Goal: Information Seeking & Learning: Learn about a topic

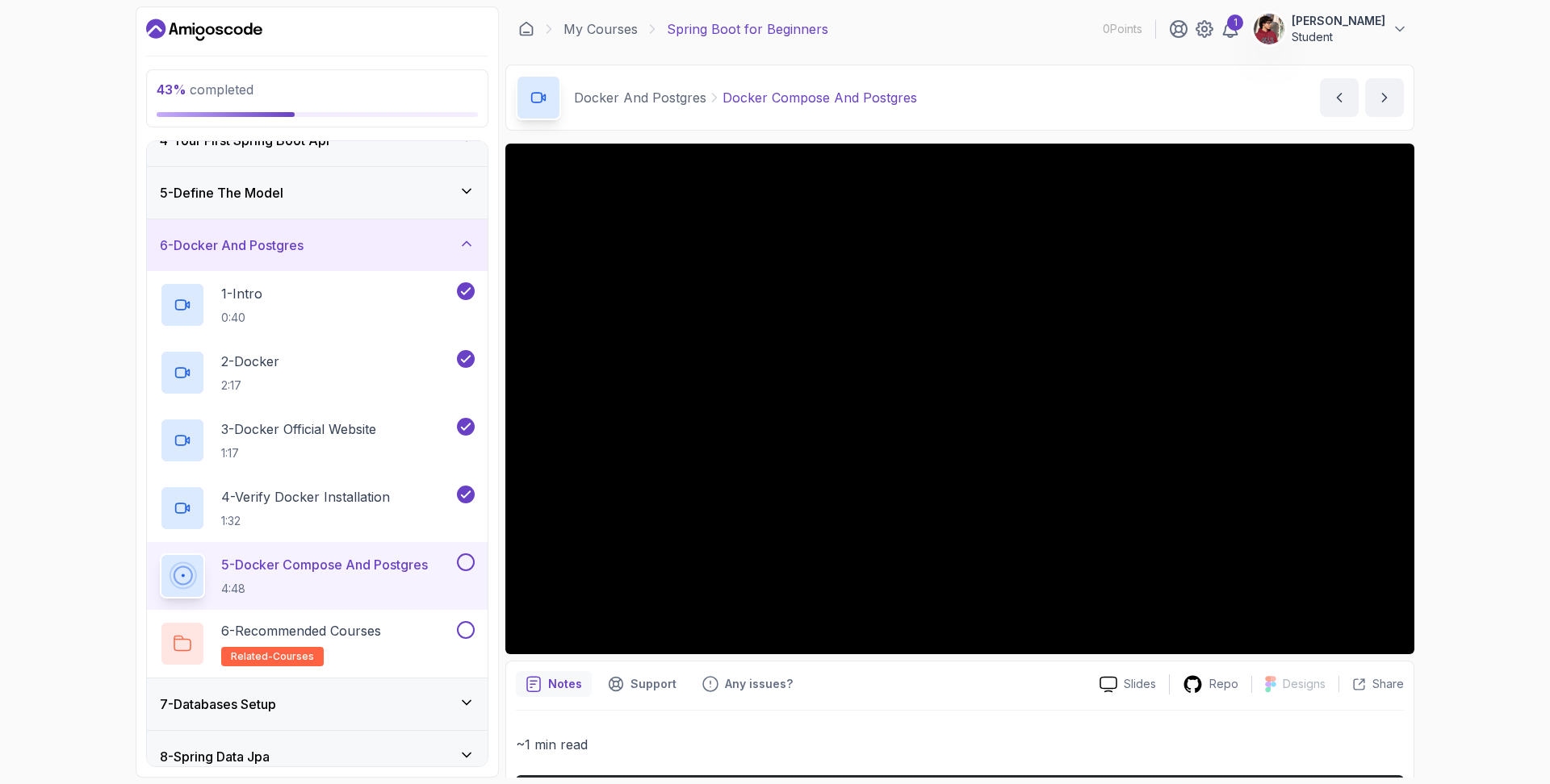
click at [471, 558] on button at bounding box center [466, 563] width 18 height 18
click at [464, 630] on button at bounding box center [466, 631] width 18 height 18
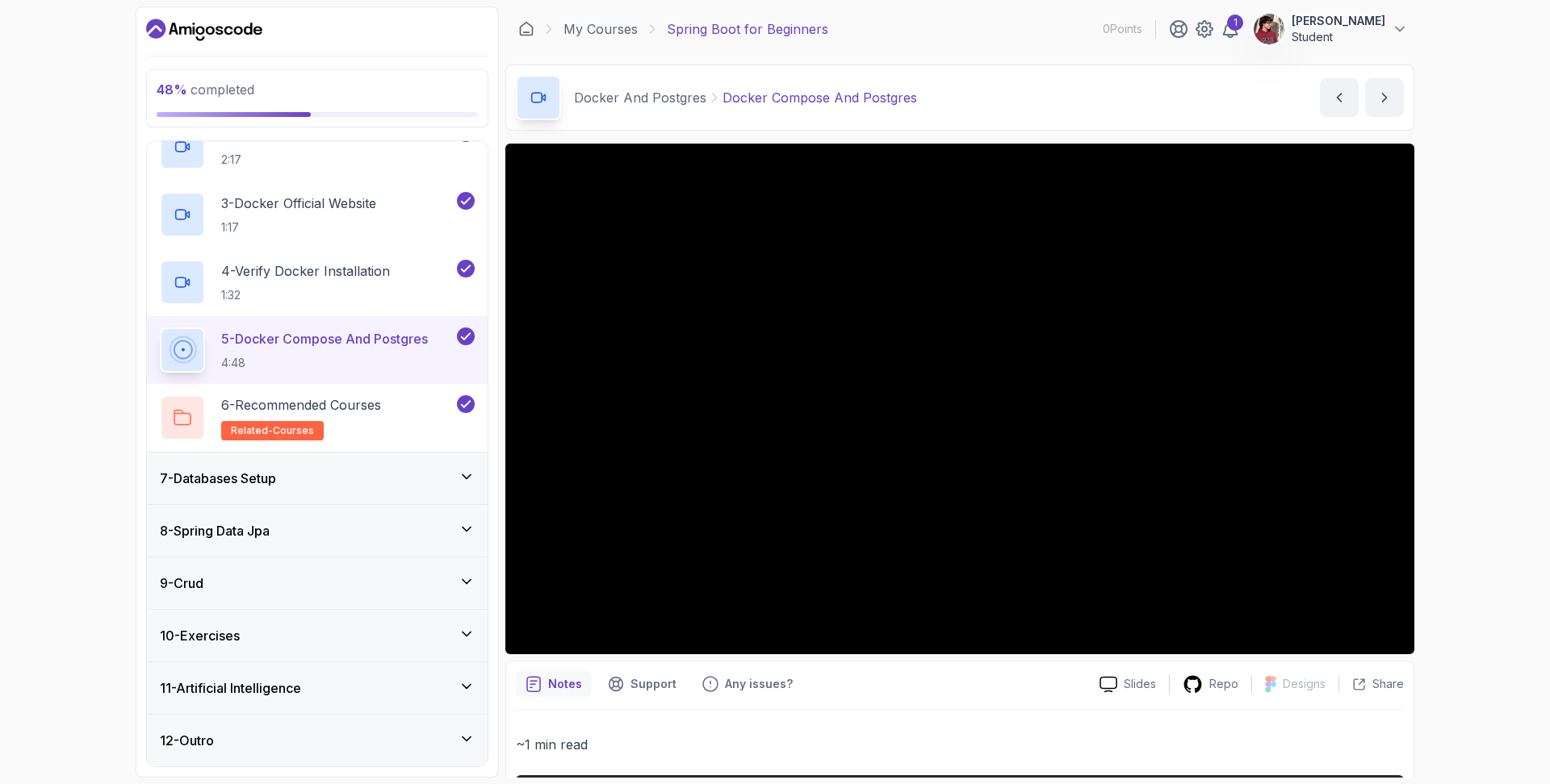
click at [301, 459] on div "7 - Databases Setup" at bounding box center [317, 478] width 341 height 52
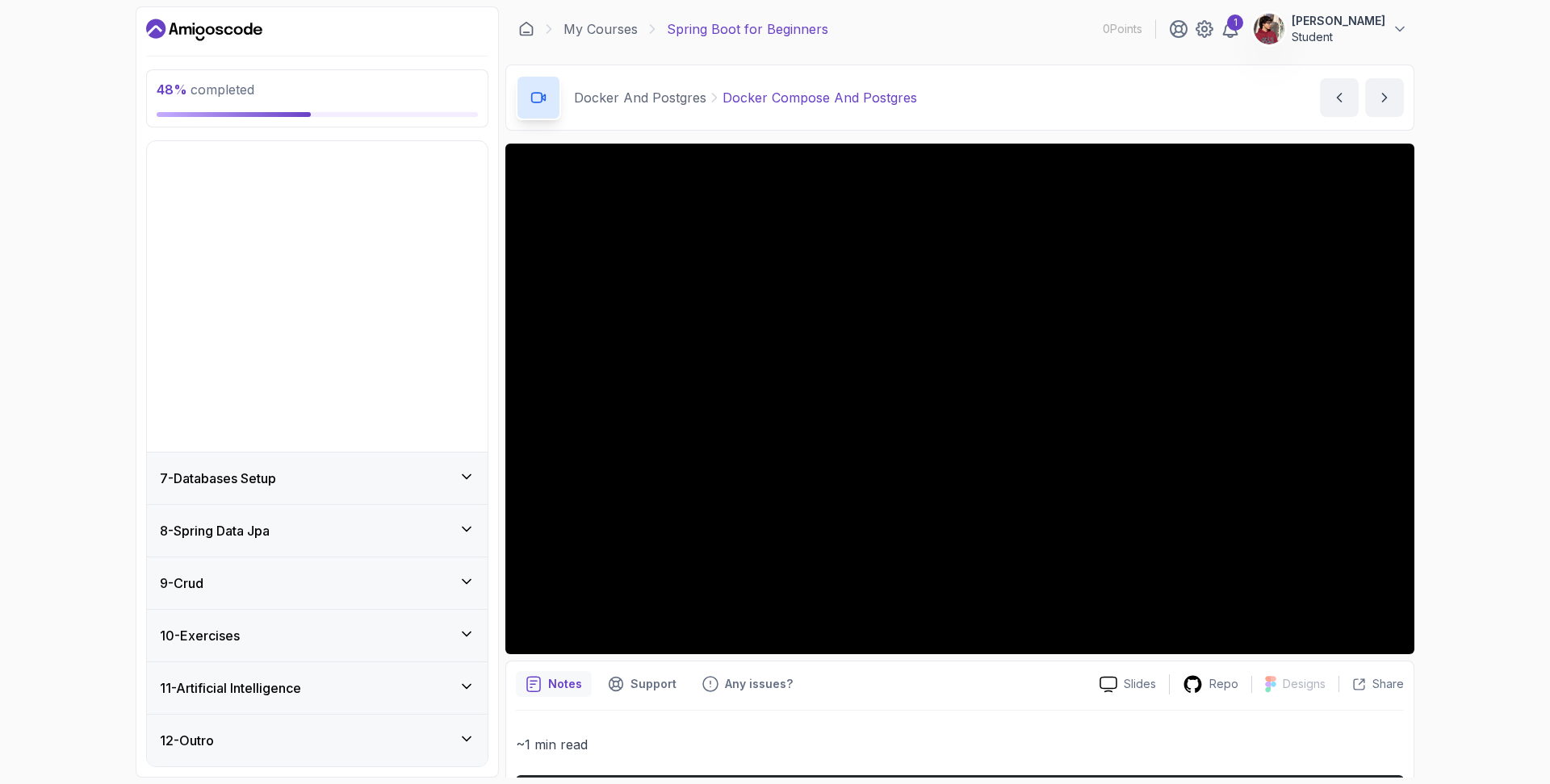
scroll to position [3, 0]
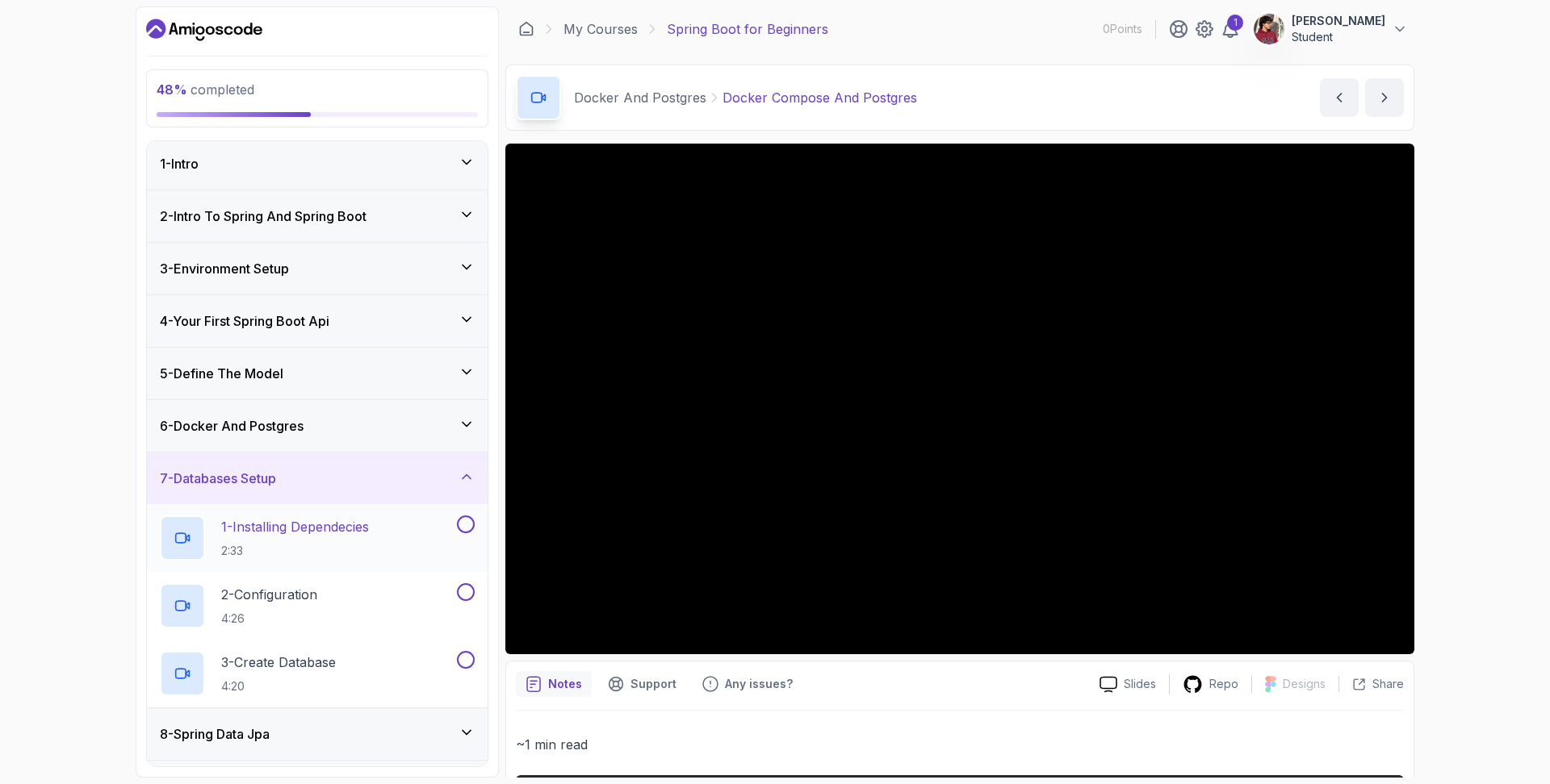
click at [469, 522] on button at bounding box center [466, 525] width 18 height 18
click at [469, 591] on button at bounding box center [466, 592] width 18 height 18
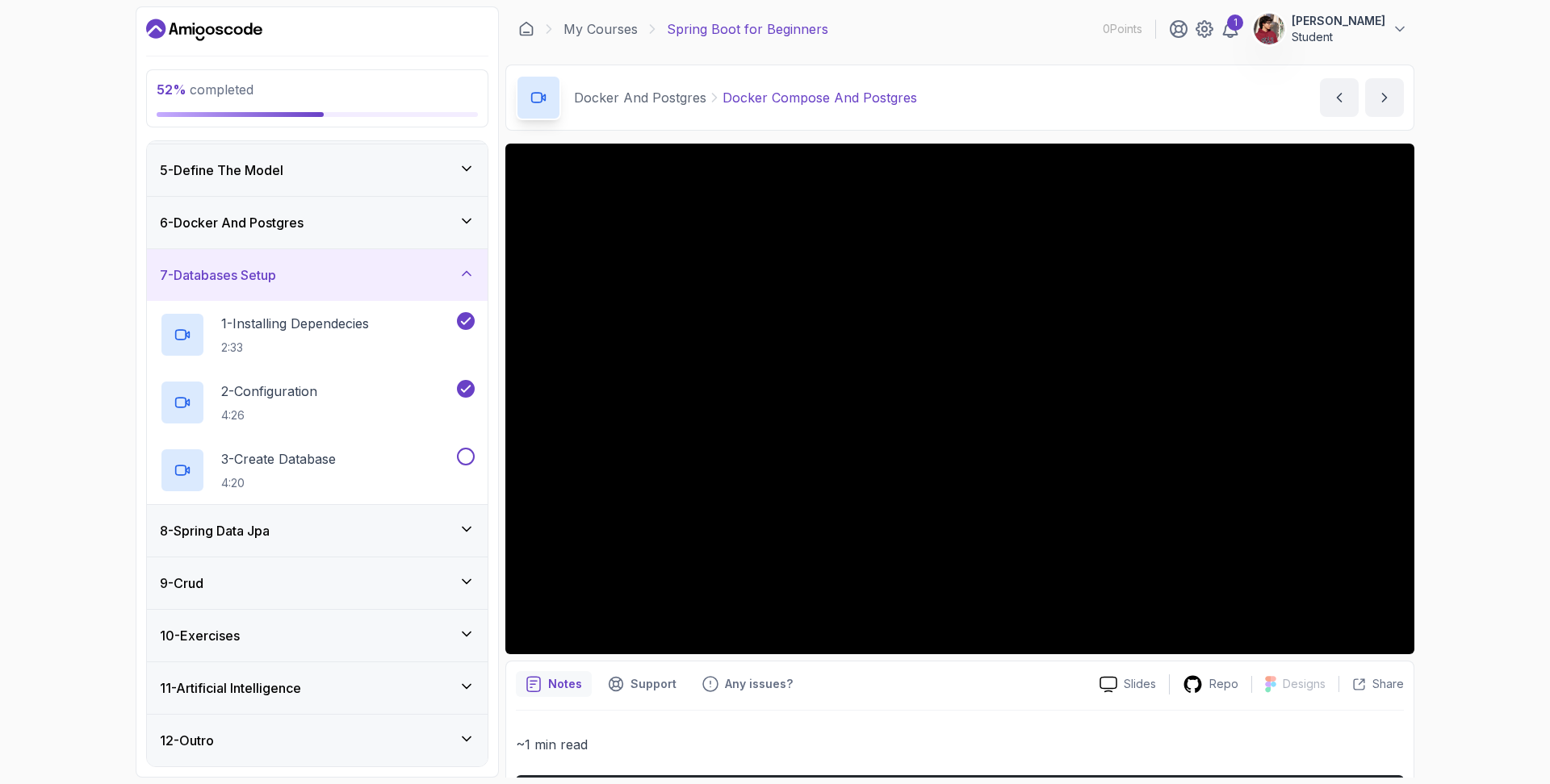
scroll to position [207, 0]
click at [469, 446] on div "3 - Create Database 4:20" at bounding box center [317, 470] width 341 height 68
click at [467, 546] on div "8 - Spring Data Jpa" at bounding box center [317, 531] width 341 height 52
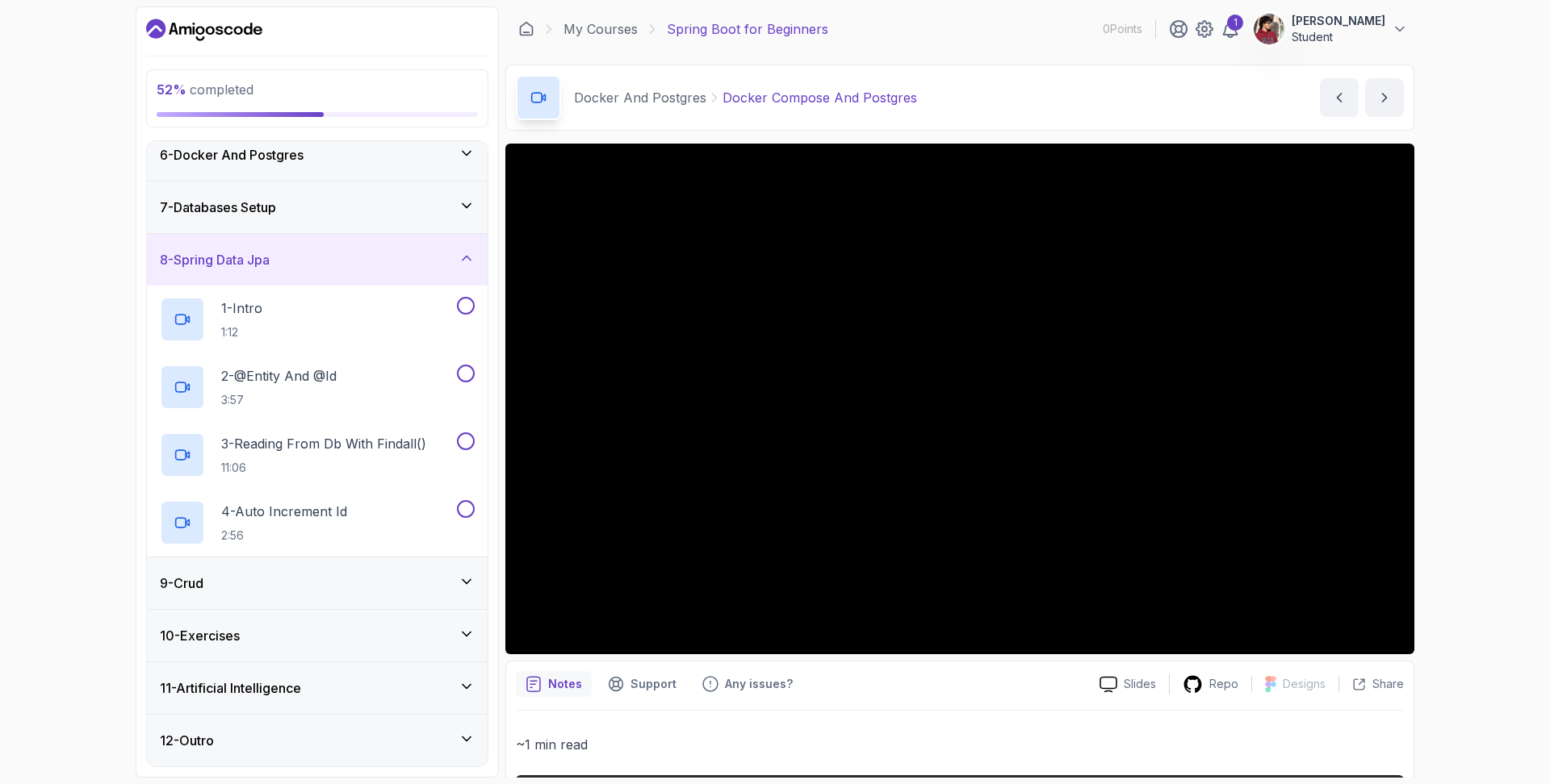
scroll to position [275, 0]
click at [466, 304] on button at bounding box center [466, 306] width 18 height 18
click at [463, 372] on button at bounding box center [466, 374] width 18 height 18
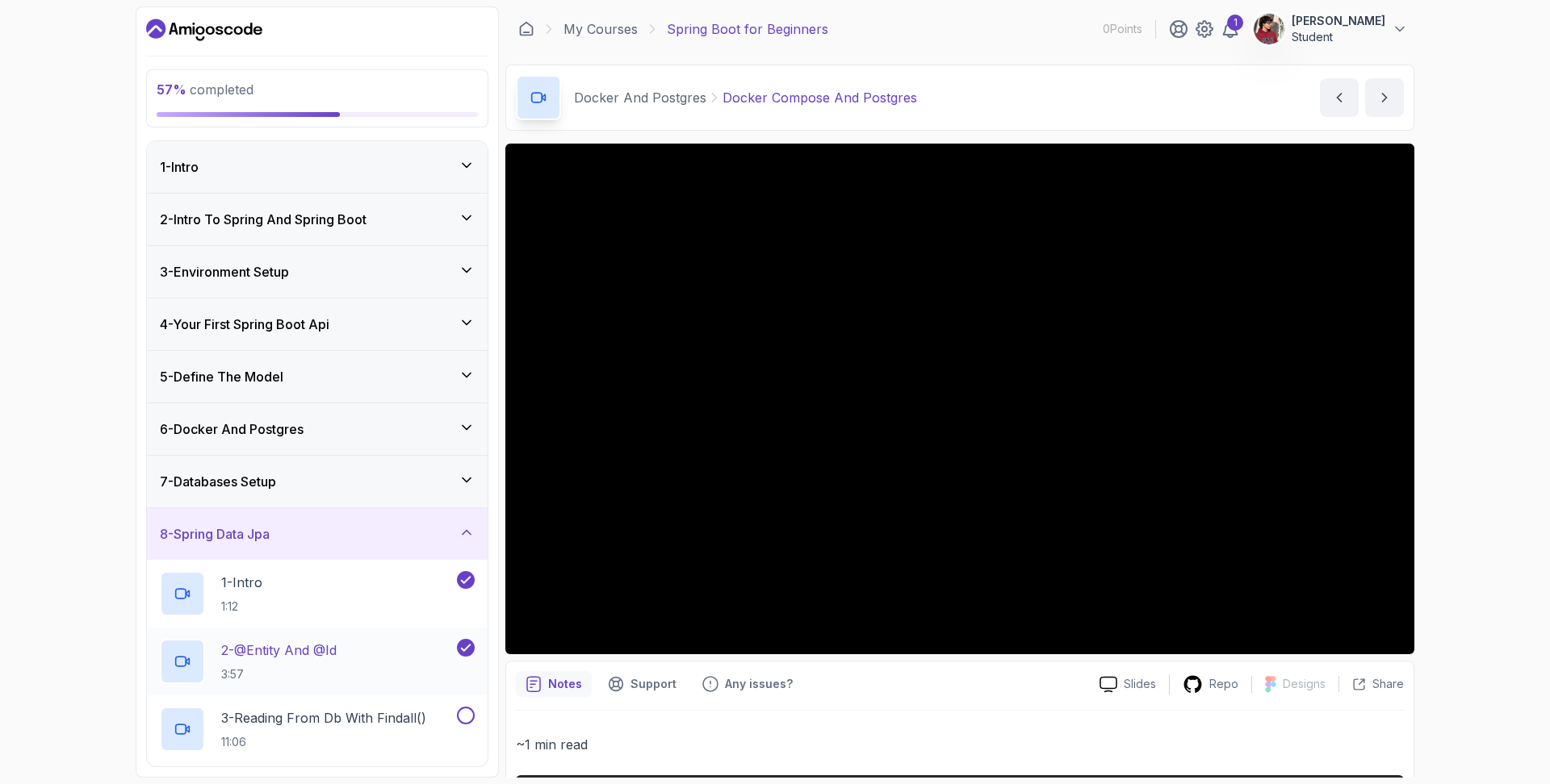
scroll to position [0, 0]
click at [613, 29] on link "My Courses" at bounding box center [601, 30] width 75 height 20
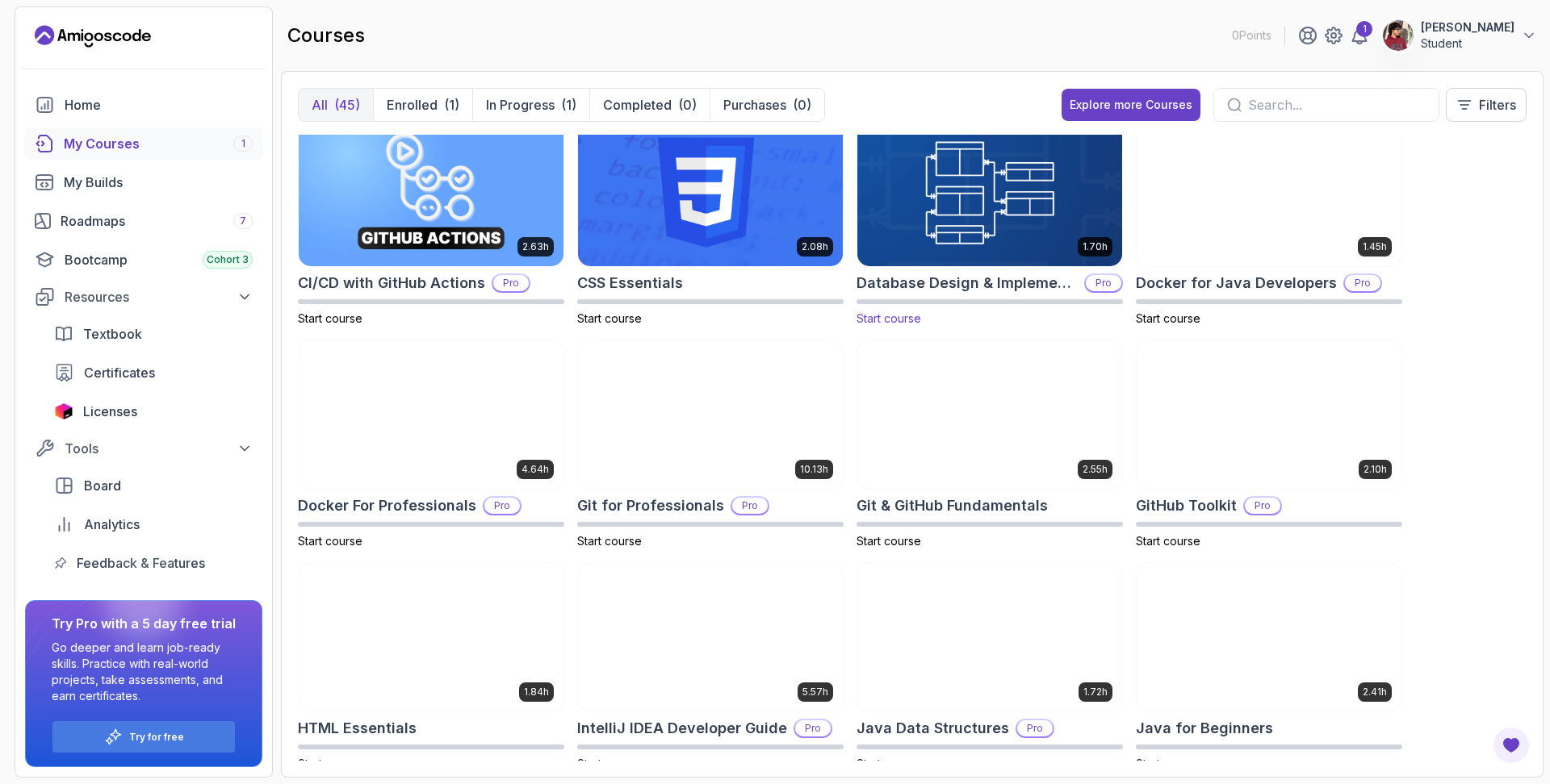
scroll to position [244, 0]
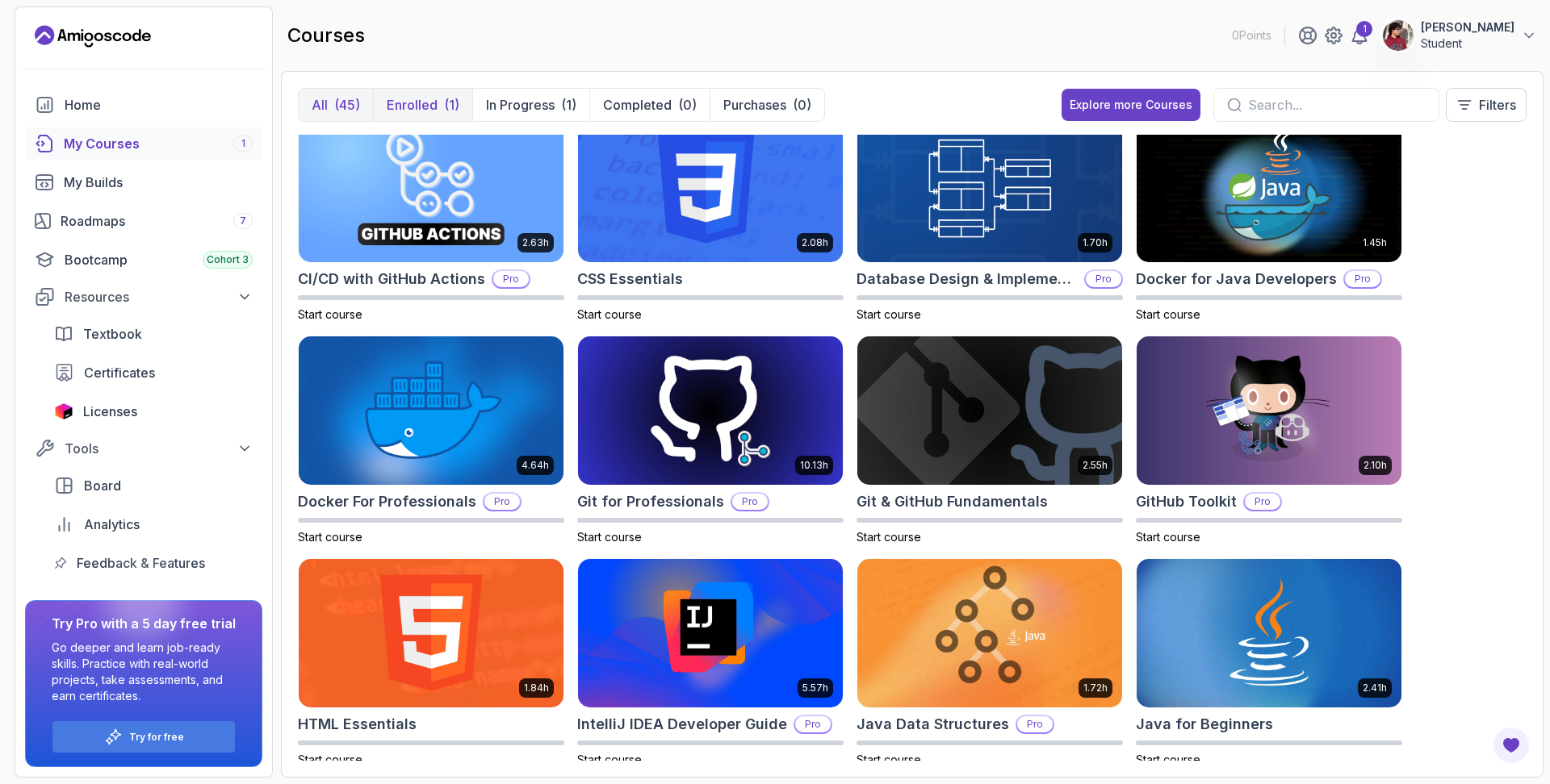
click at [425, 112] on p "Enrolled" at bounding box center [412, 105] width 51 height 20
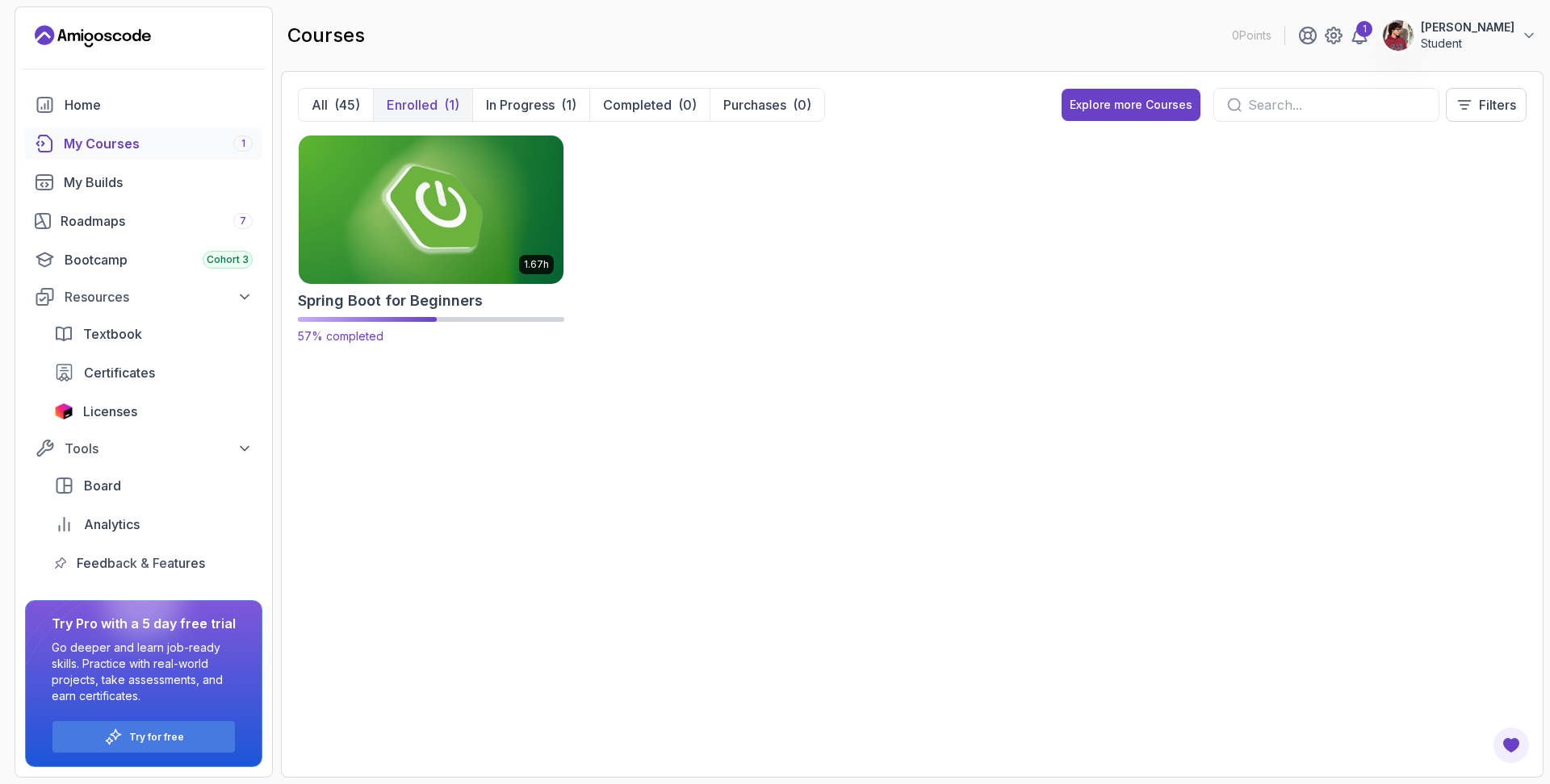
click at [437, 217] on img at bounding box center [431, 209] width 277 height 156
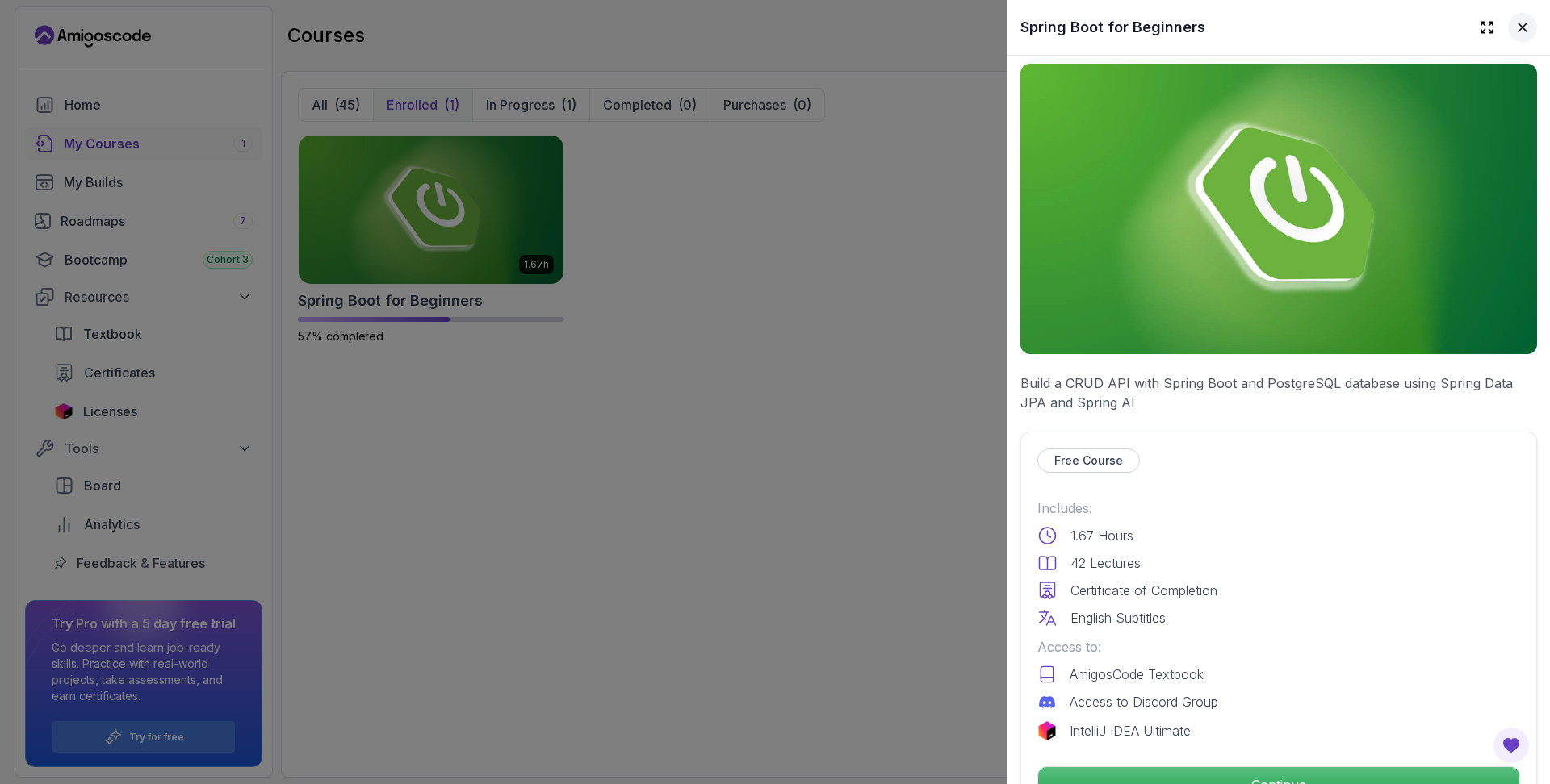
click at [1525, 34] on icon at bounding box center [1523, 28] width 16 height 16
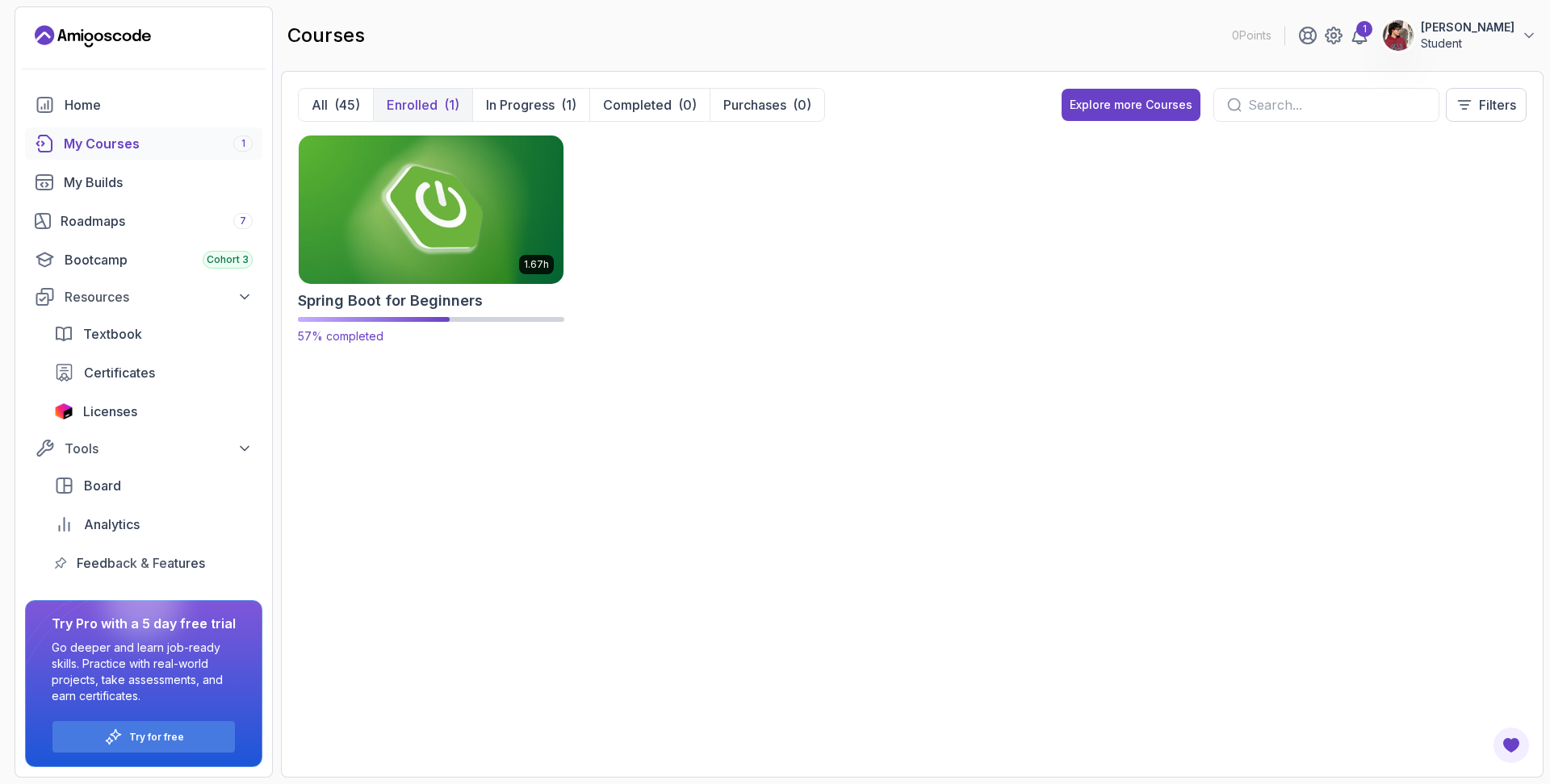
click at [524, 180] on img at bounding box center [431, 209] width 277 height 156
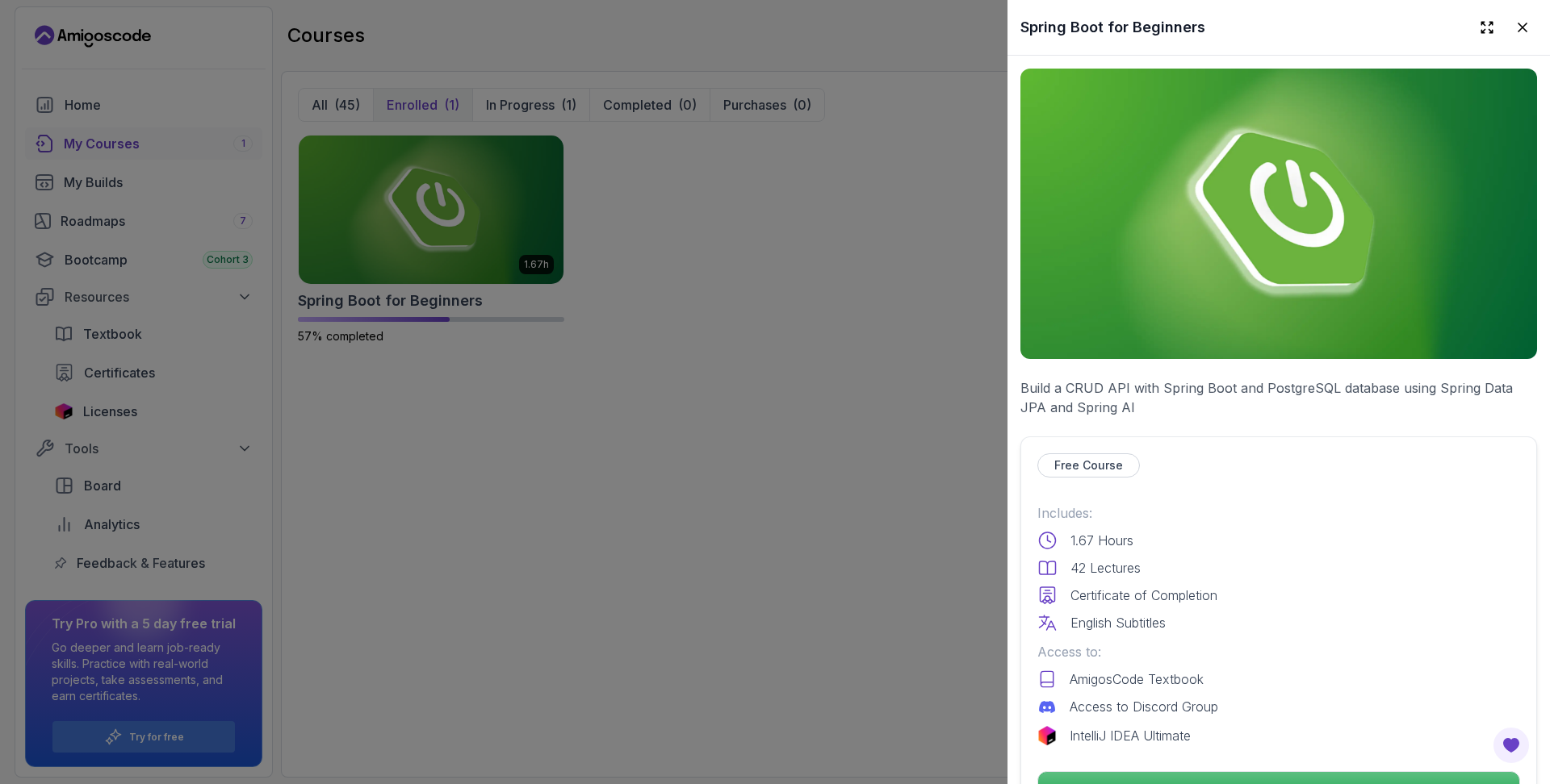
scroll to position [404, 0]
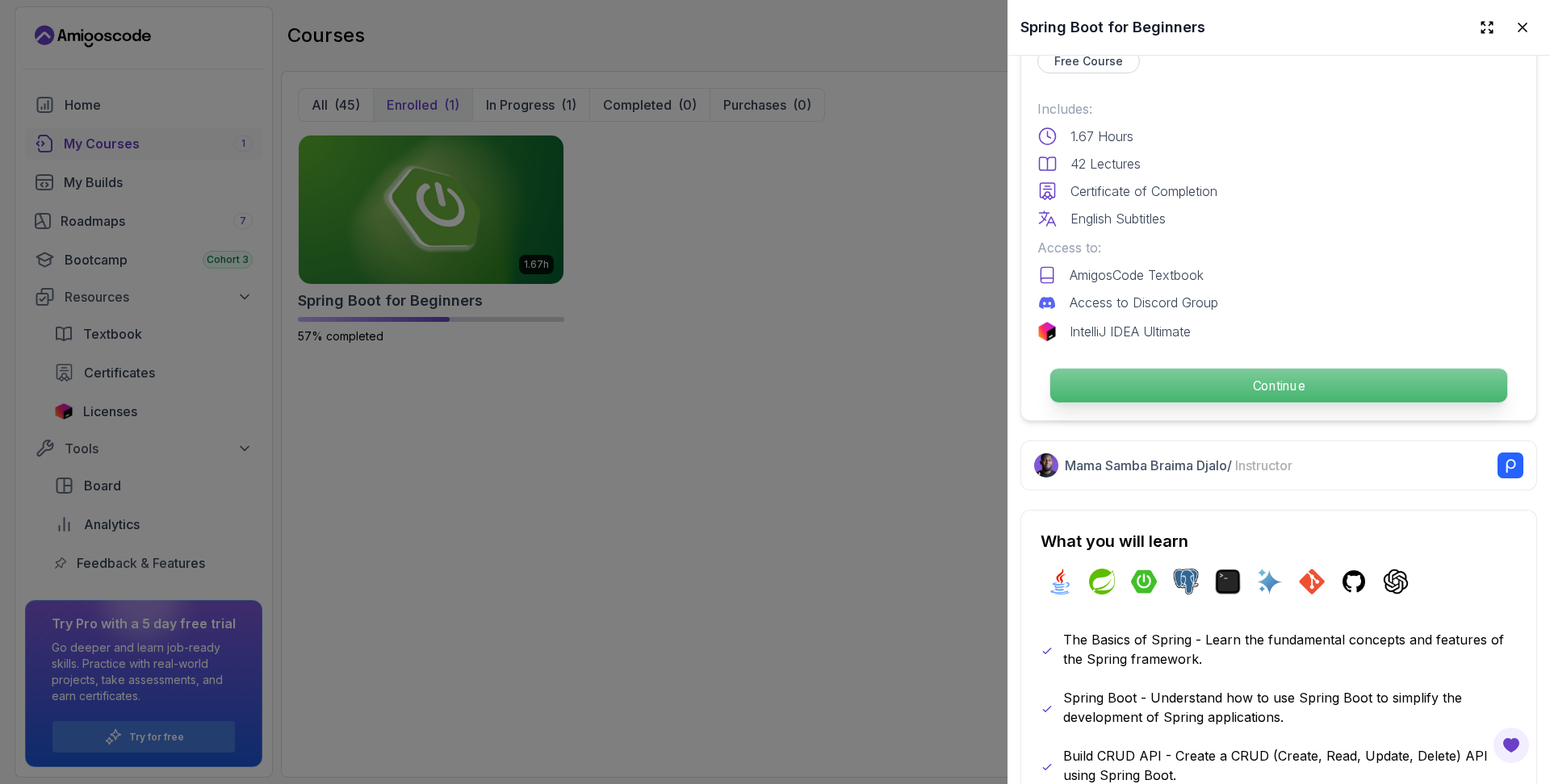
click at [1298, 380] on p "Continue" at bounding box center [1278, 385] width 457 height 34
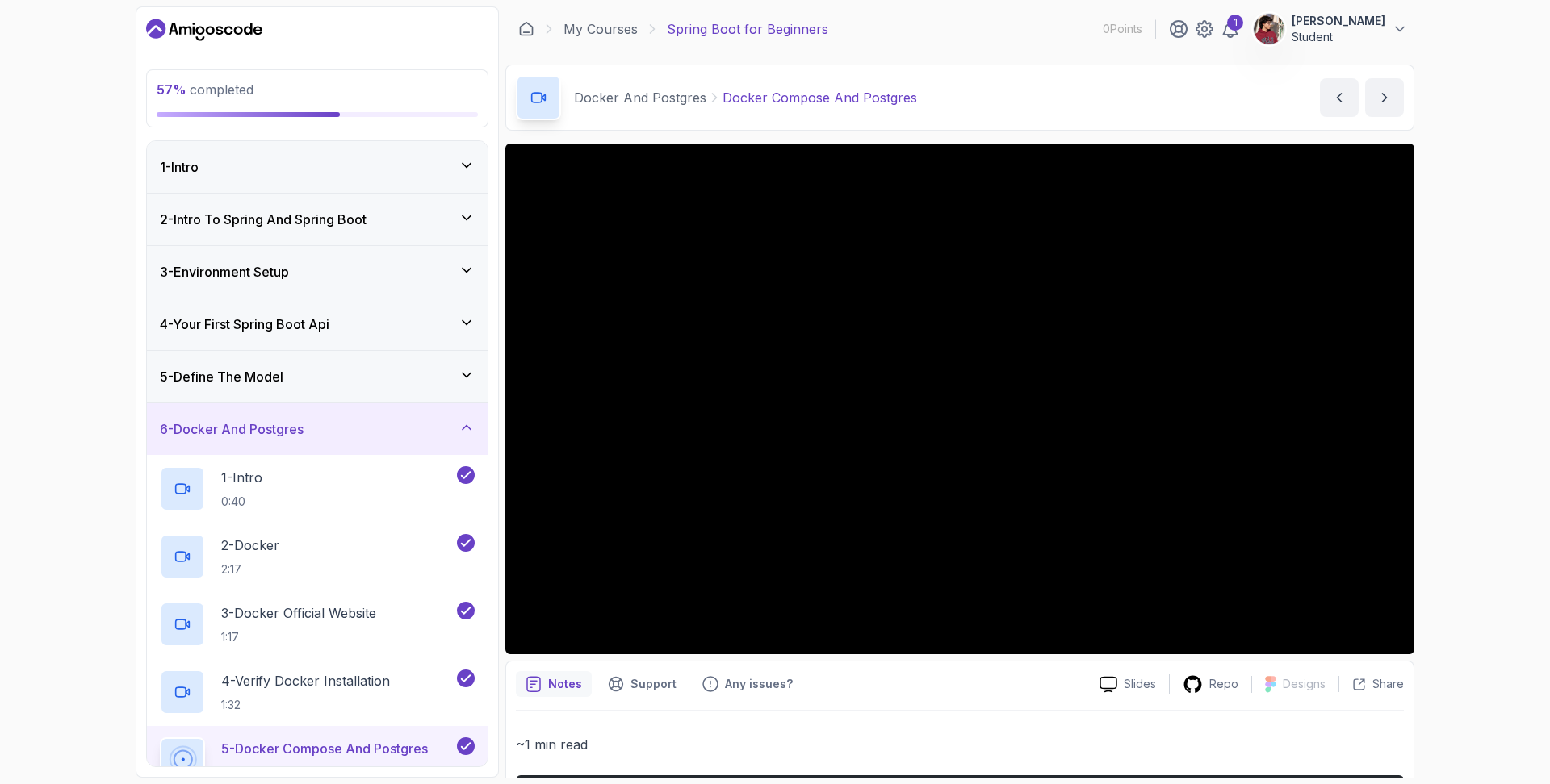
click at [307, 168] on div "1 - Intro" at bounding box center [318, 167] width 315 height 20
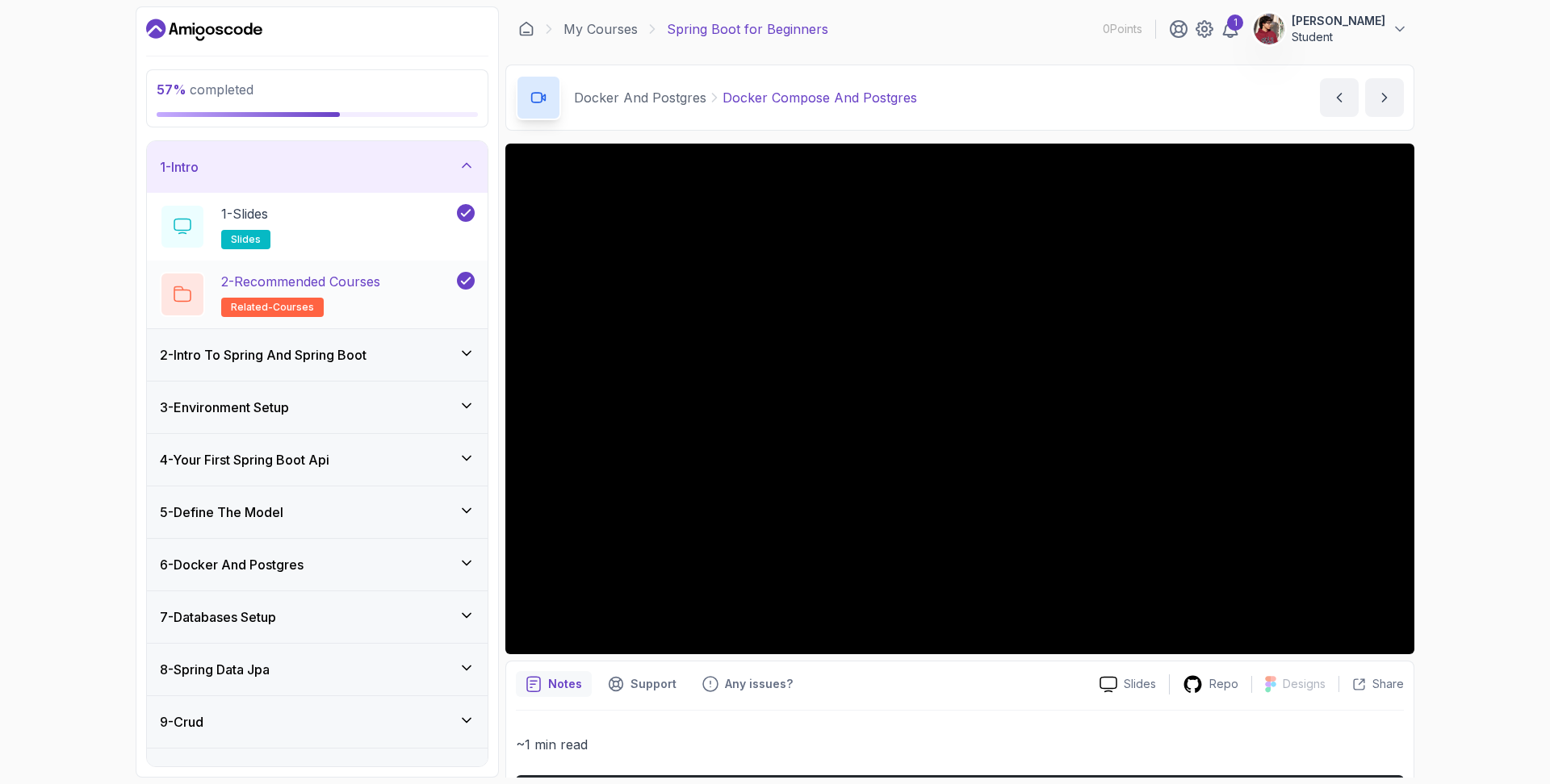
click at [352, 288] on p "2 - Recommended Courses" at bounding box center [301, 282] width 159 height 20
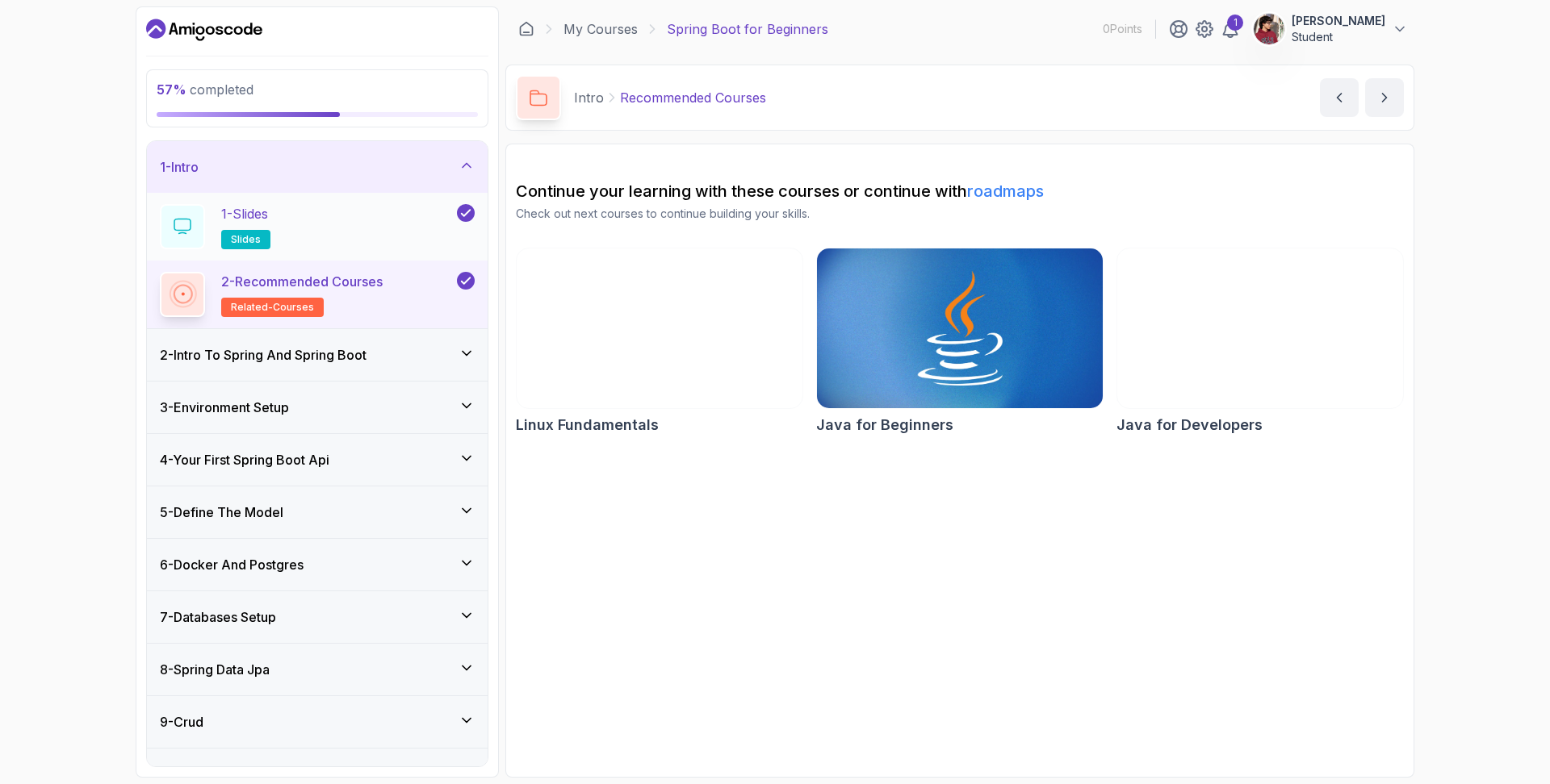
click at [342, 217] on div "1 - Slides slides" at bounding box center [307, 226] width 294 height 45
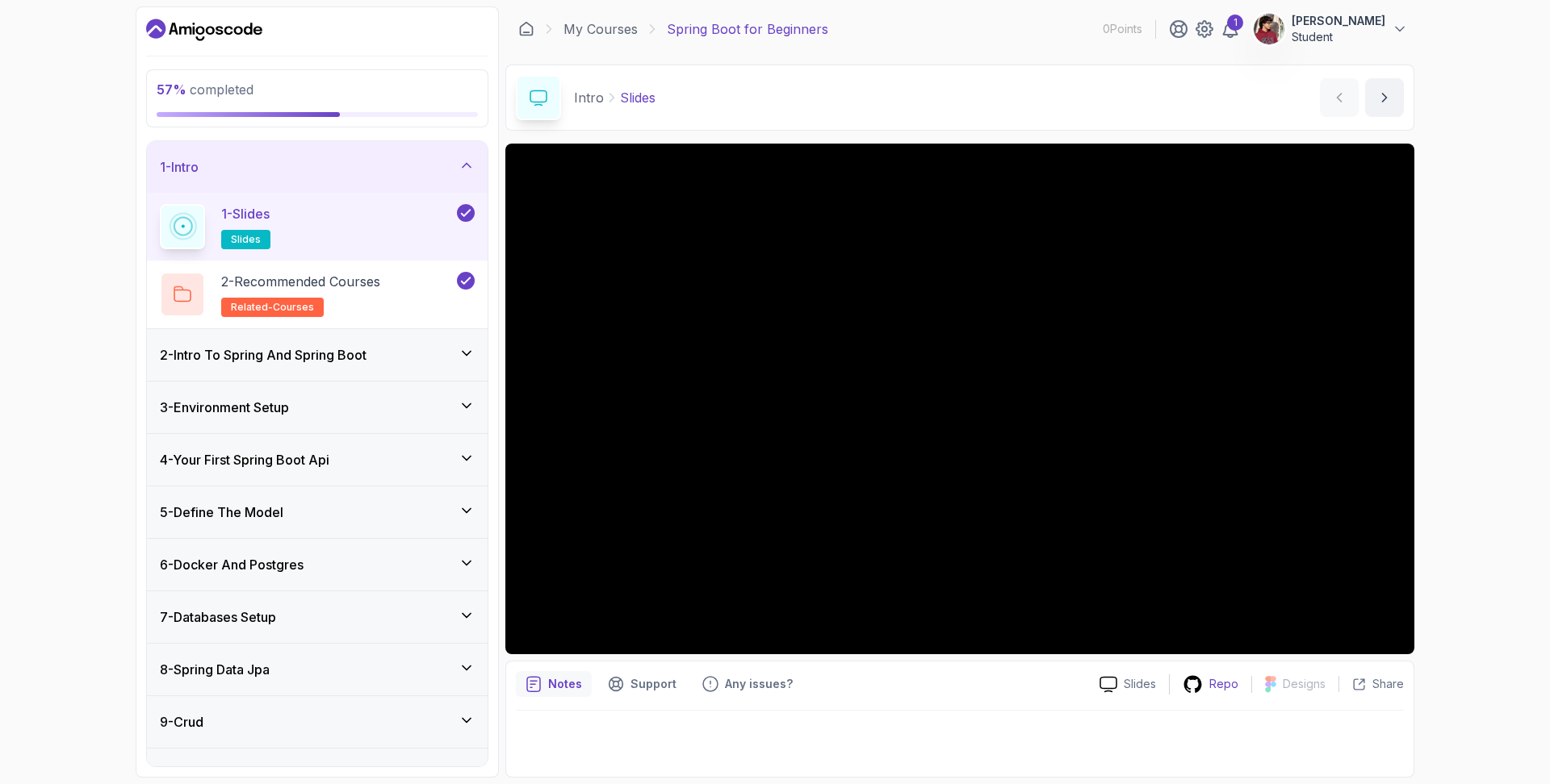
click at [1217, 681] on p "Repo" at bounding box center [1223, 685] width 29 height 16
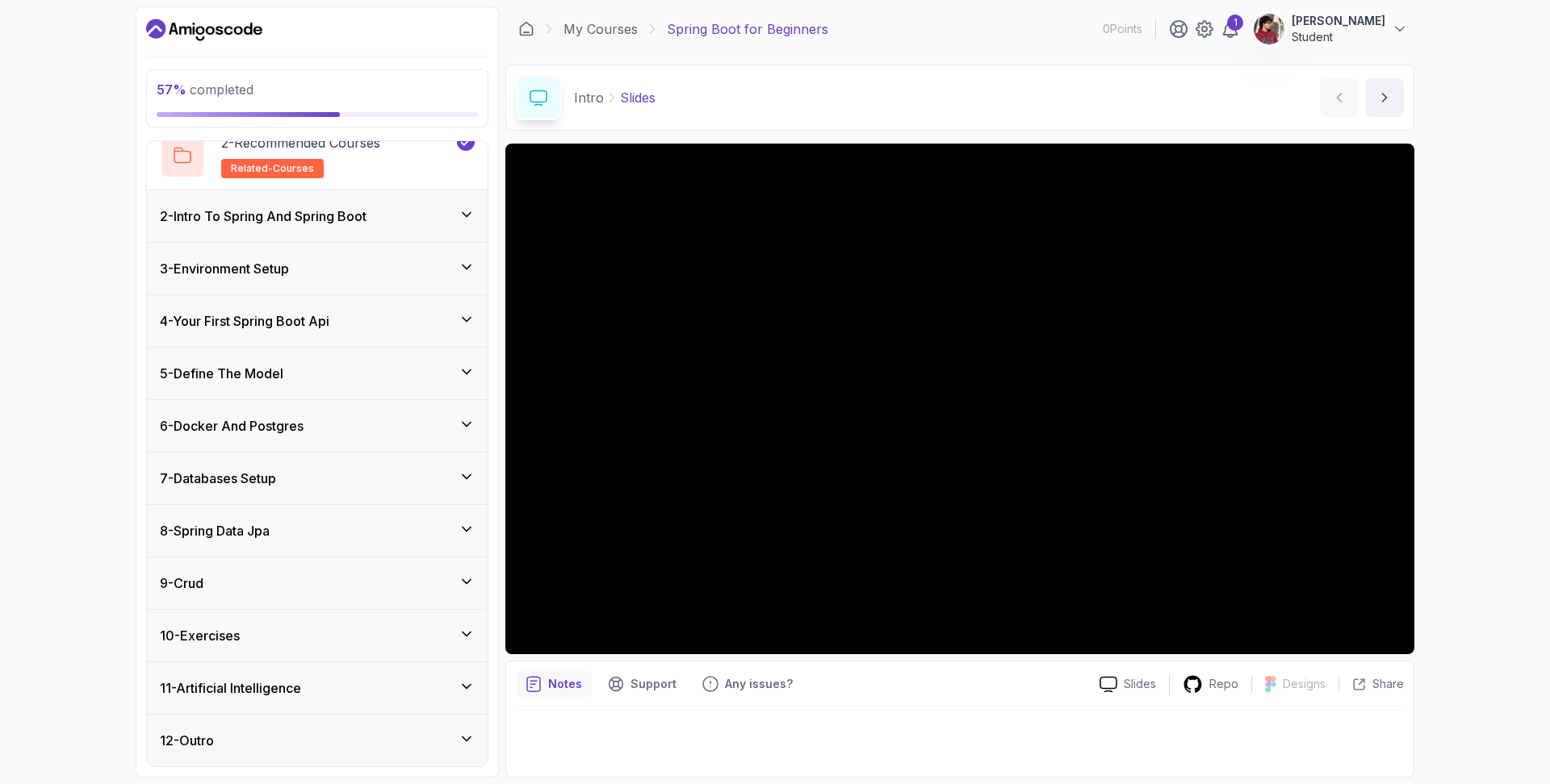
click at [460, 513] on div "8 - Spring Data Jpa" at bounding box center [317, 531] width 341 height 52
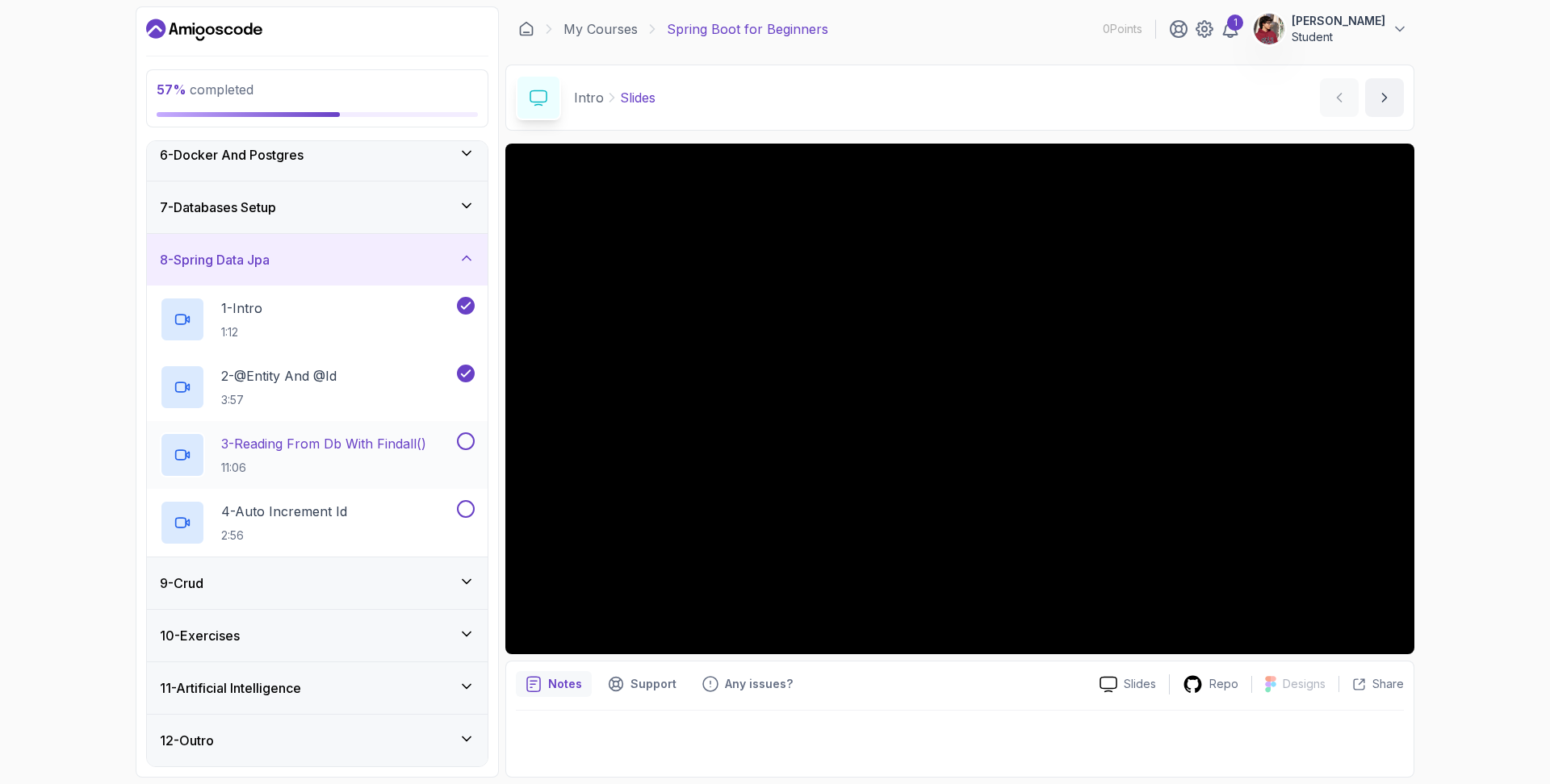
click at [459, 433] on div at bounding box center [464, 441] width 21 height 18
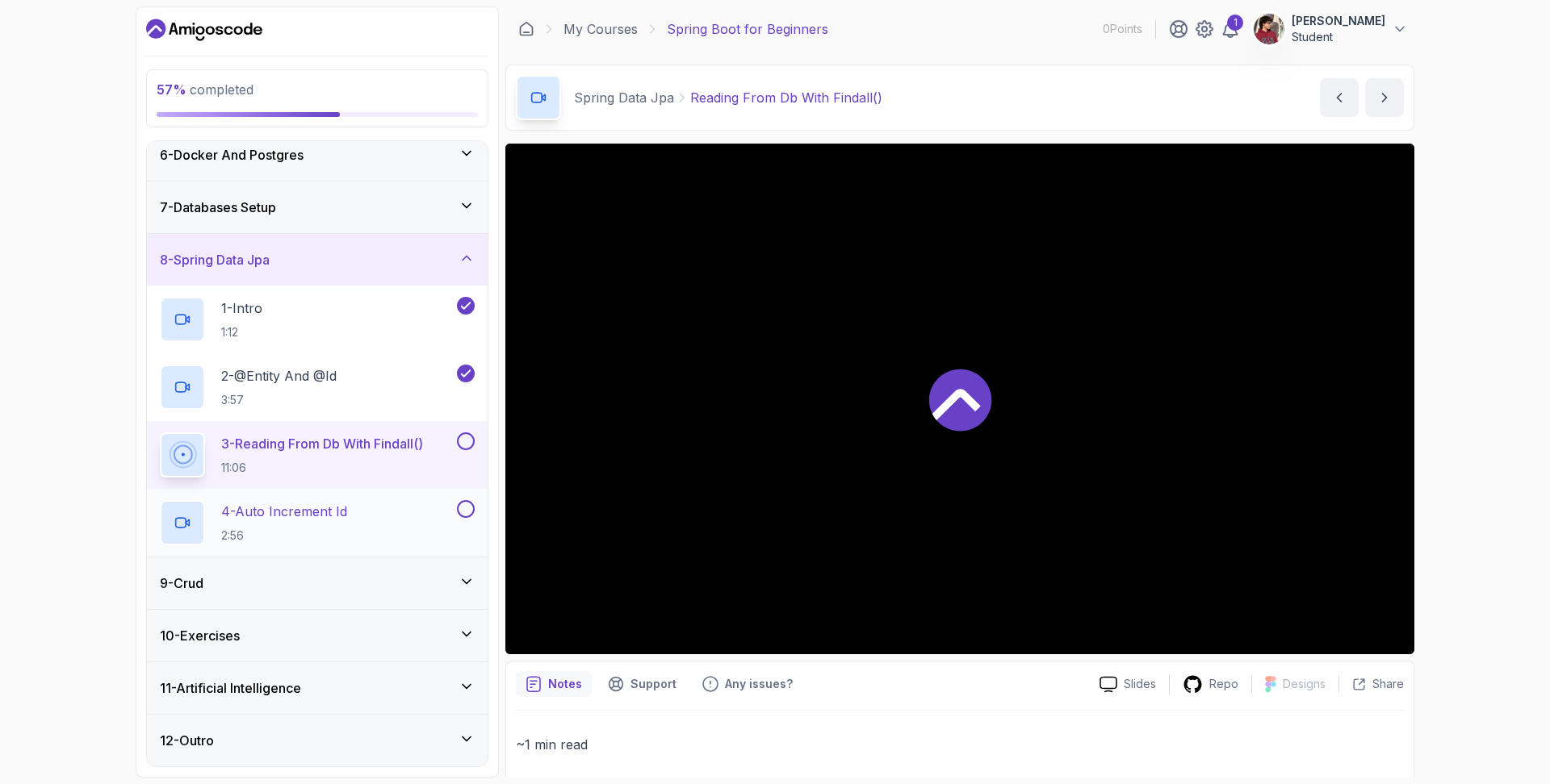
click at [464, 515] on button at bounding box center [466, 509] width 18 height 18
click at [465, 442] on button at bounding box center [466, 441] width 18 height 18
click at [472, 572] on div "9 - Crud" at bounding box center [317, 583] width 341 height 52
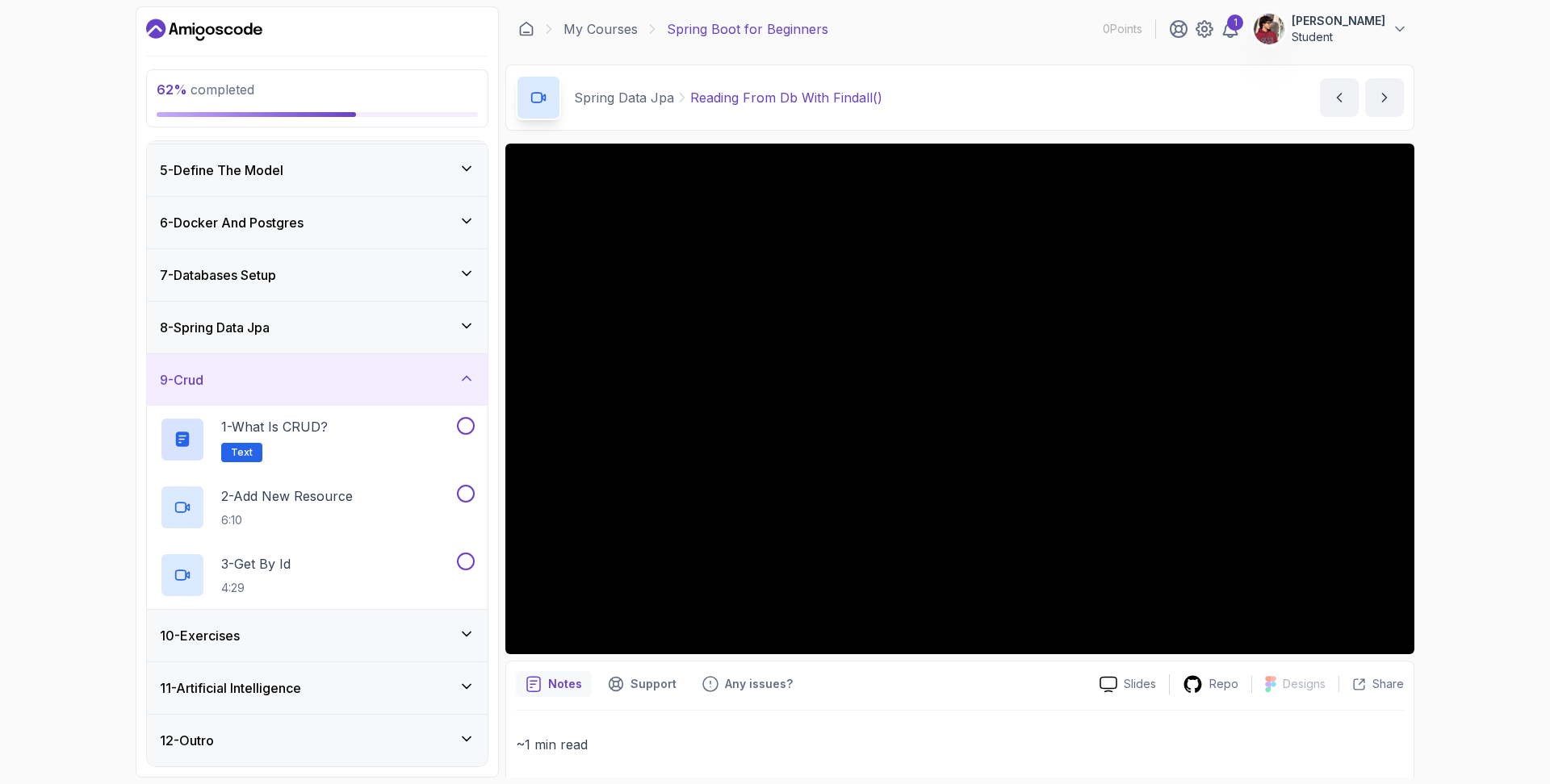
scroll to position [207, 0]
click at [469, 424] on button at bounding box center [466, 426] width 18 height 18
click at [466, 499] on button at bounding box center [466, 494] width 18 height 18
click at [462, 563] on button at bounding box center [466, 562] width 18 height 18
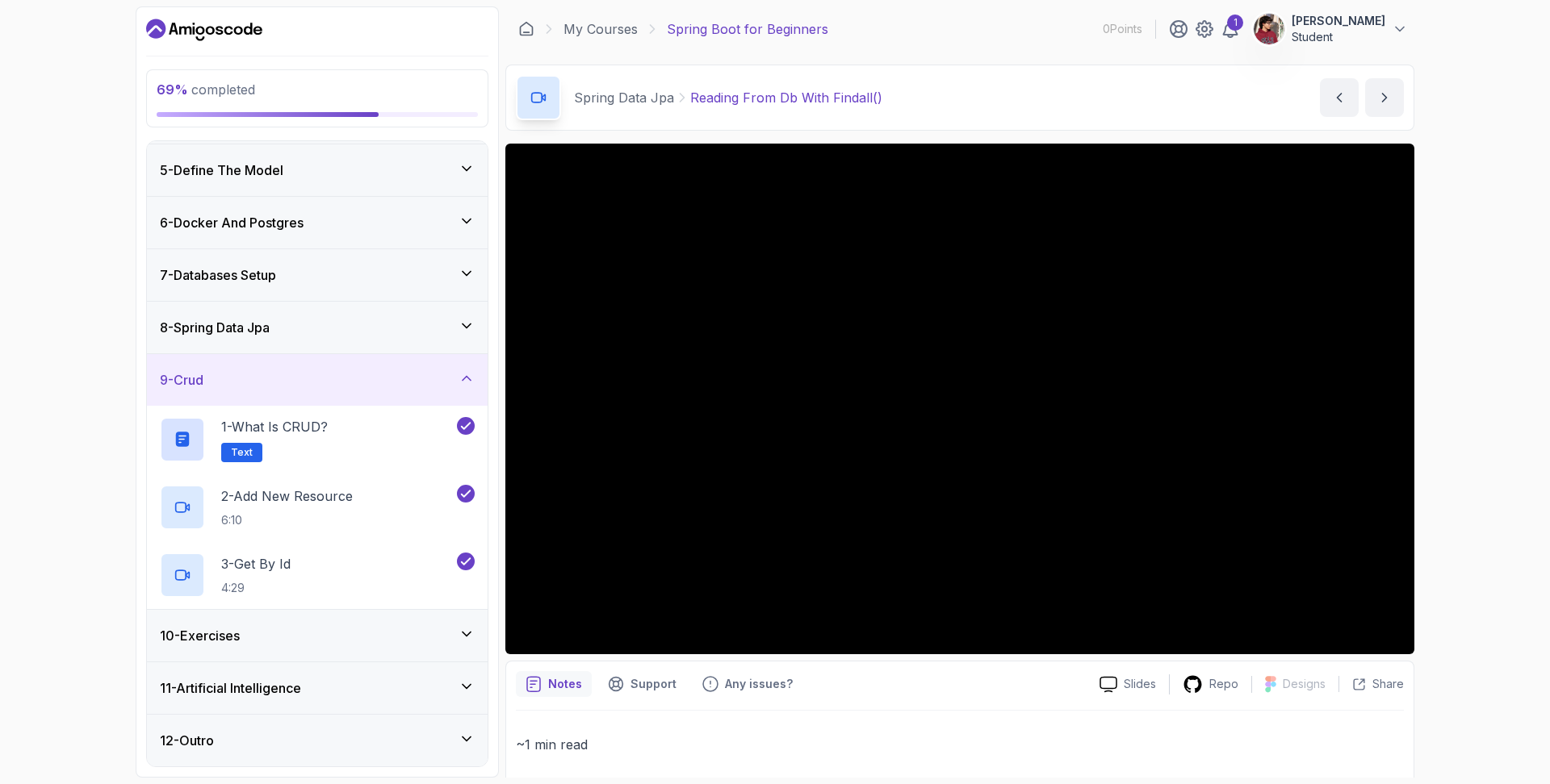
click at [466, 624] on div "10 - Exercises" at bounding box center [317, 636] width 341 height 52
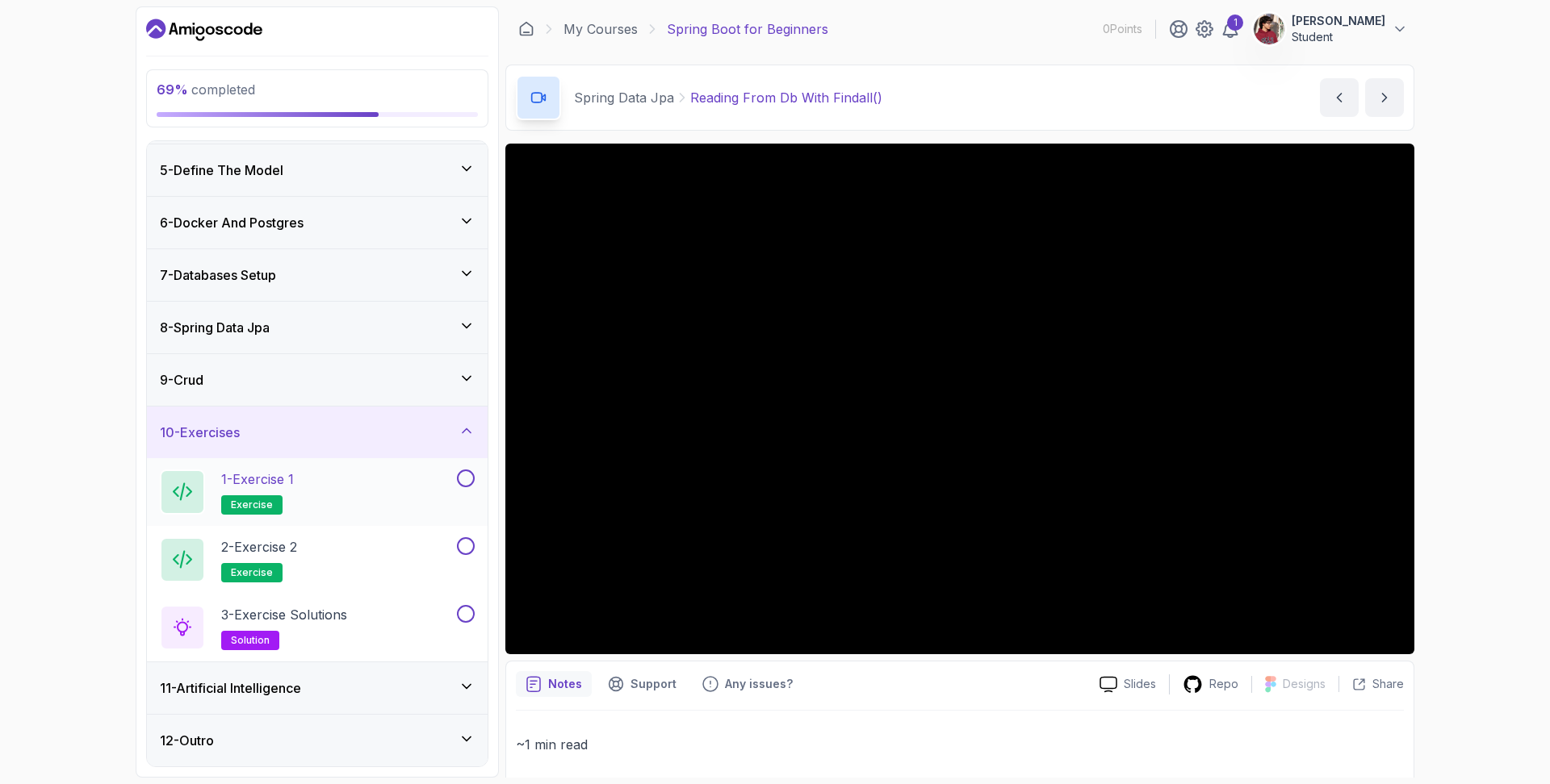
scroll to position [207, 0]
click at [400, 488] on div "1 - Exercise 1 exercise" at bounding box center [307, 492] width 294 height 45
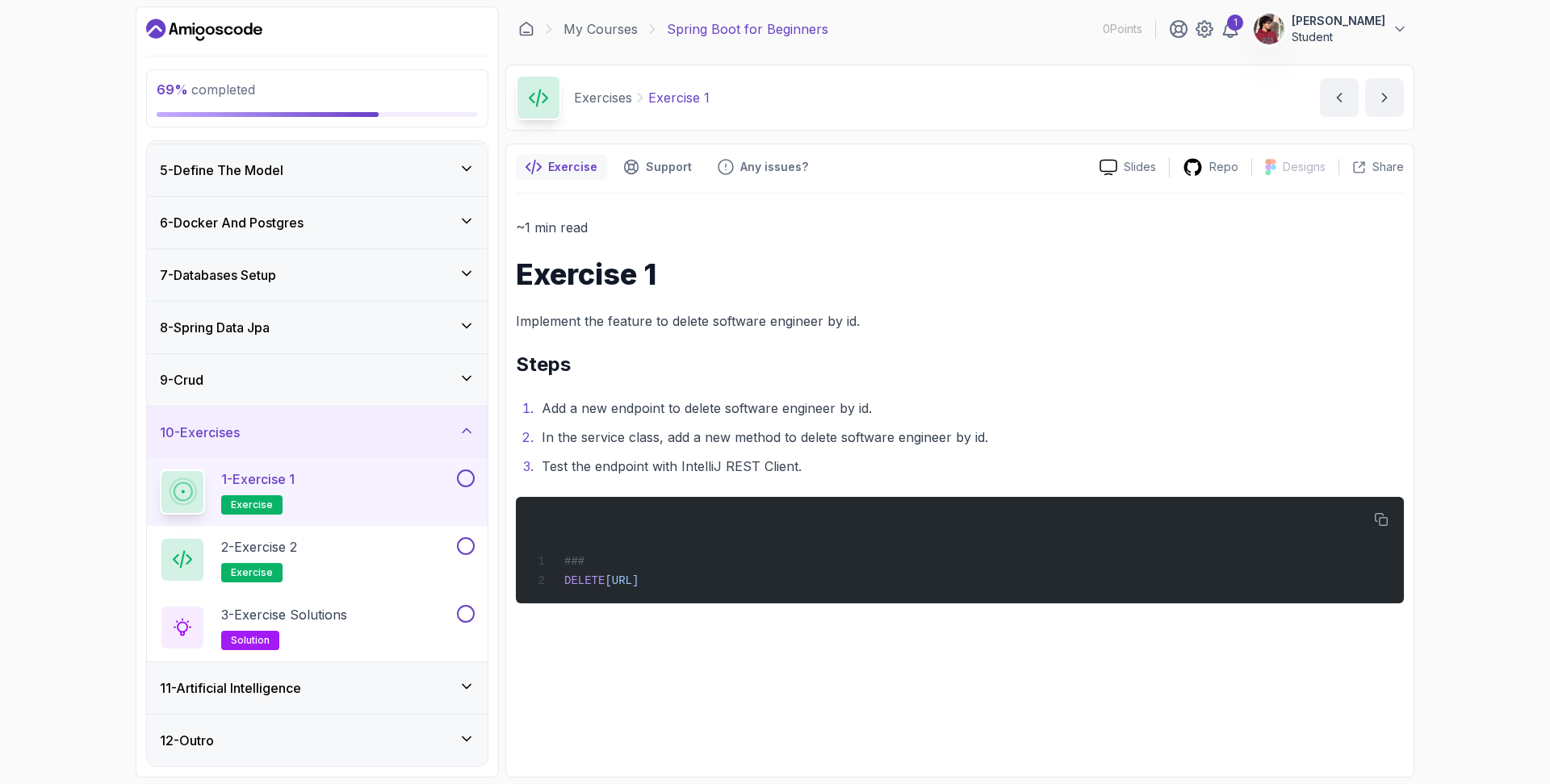
click at [469, 478] on button at bounding box center [466, 479] width 18 height 18
click at [468, 546] on button at bounding box center [466, 546] width 18 height 18
click at [466, 612] on button at bounding box center [466, 614] width 18 height 18
click at [368, 629] on div "3 - Exercise Solutions solution" at bounding box center [307, 627] width 294 height 45
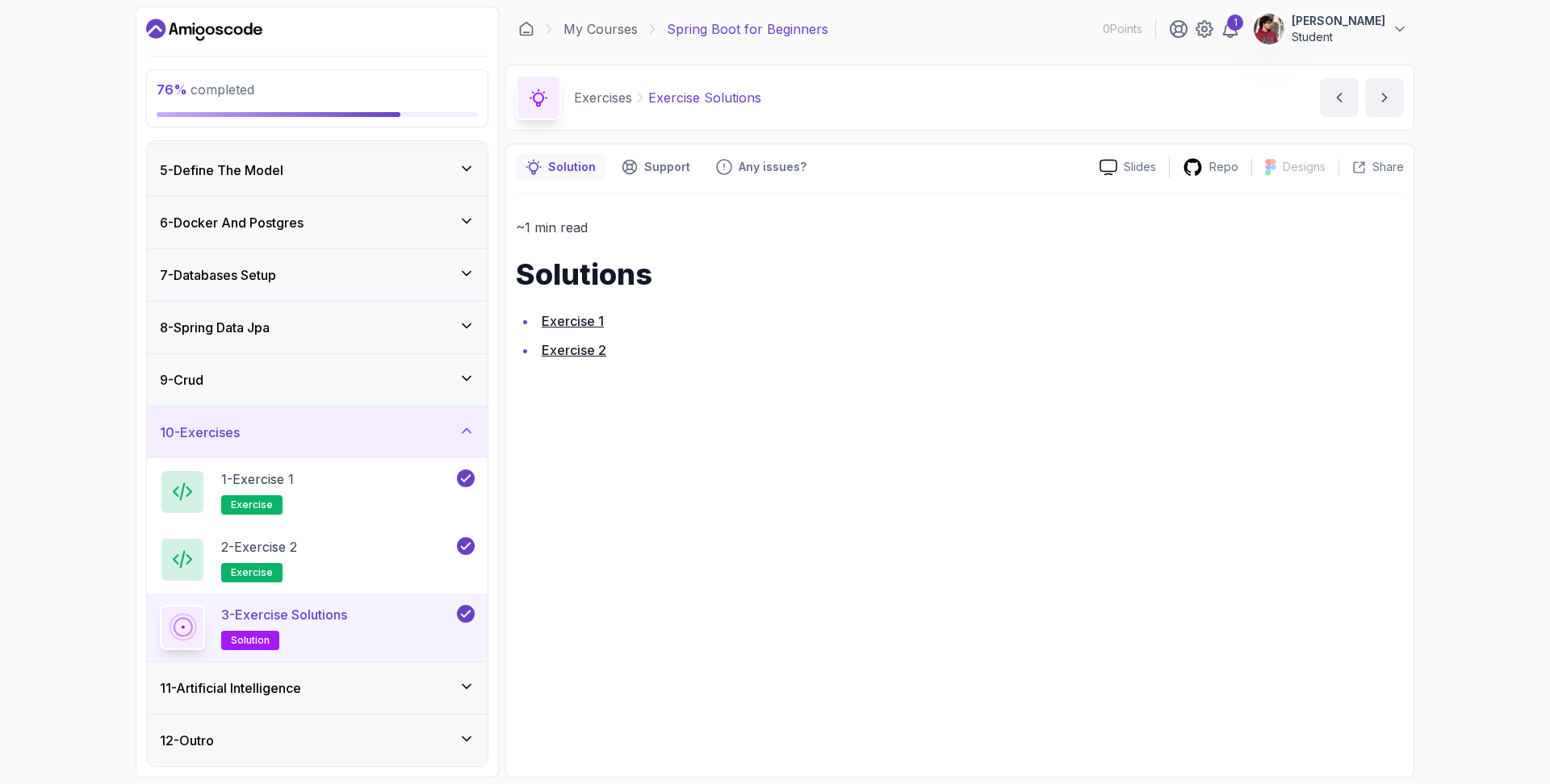
click at [468, 680] on icon at bounding box center [467, 686] width 16 height 16
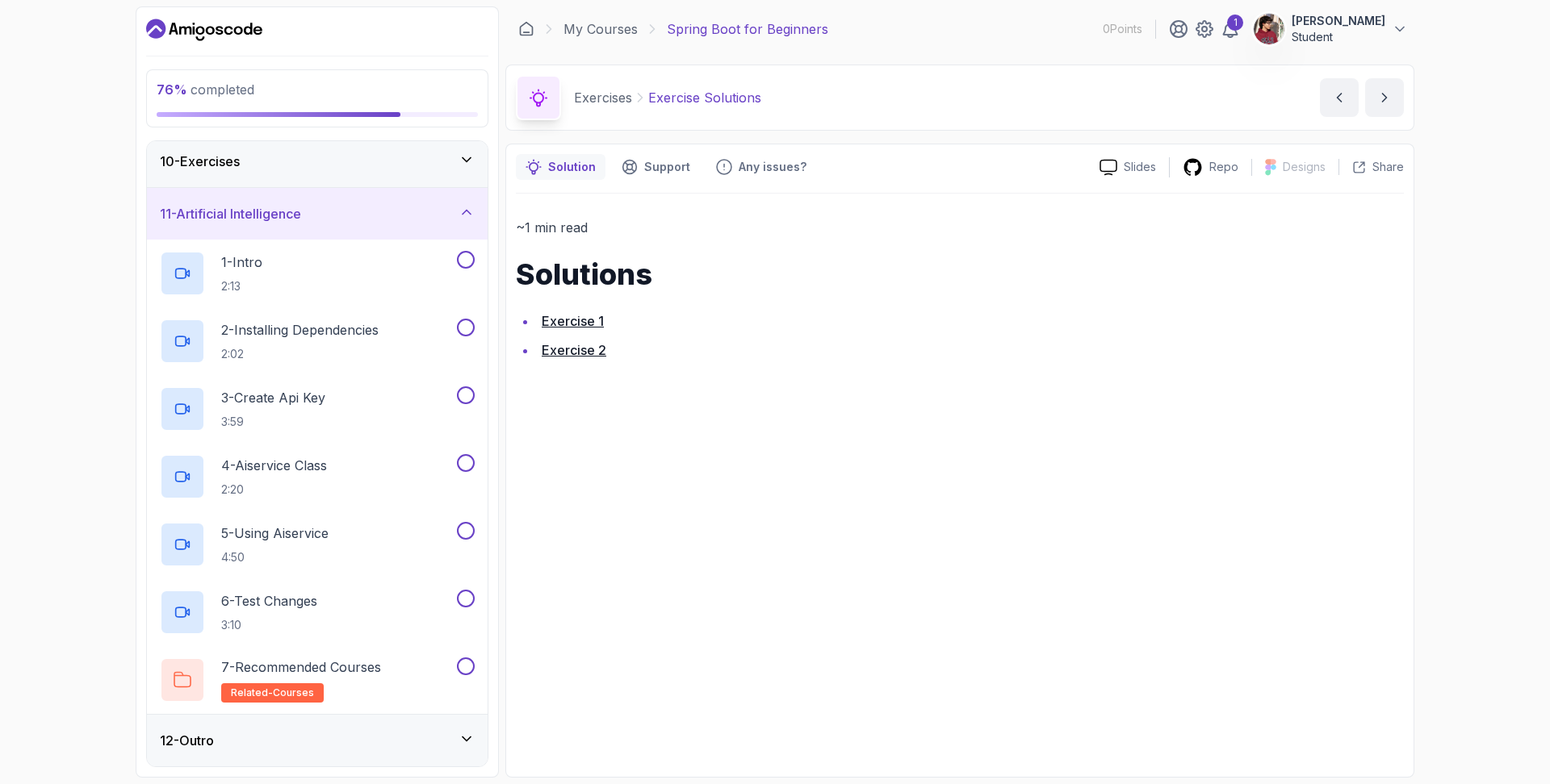
scroll to position [477, 0]
click at [469, 258] on button at bounding box center [466, 260] width 18 height 18
click at [467, 328] on button at bounding box center [466, 328] width 18 height 18
click at [469, 391] on button at bounding box center [466, 395] width 18 height 18
click at [465, 460] on button at bounding box center [466, 463] width 18 height 18
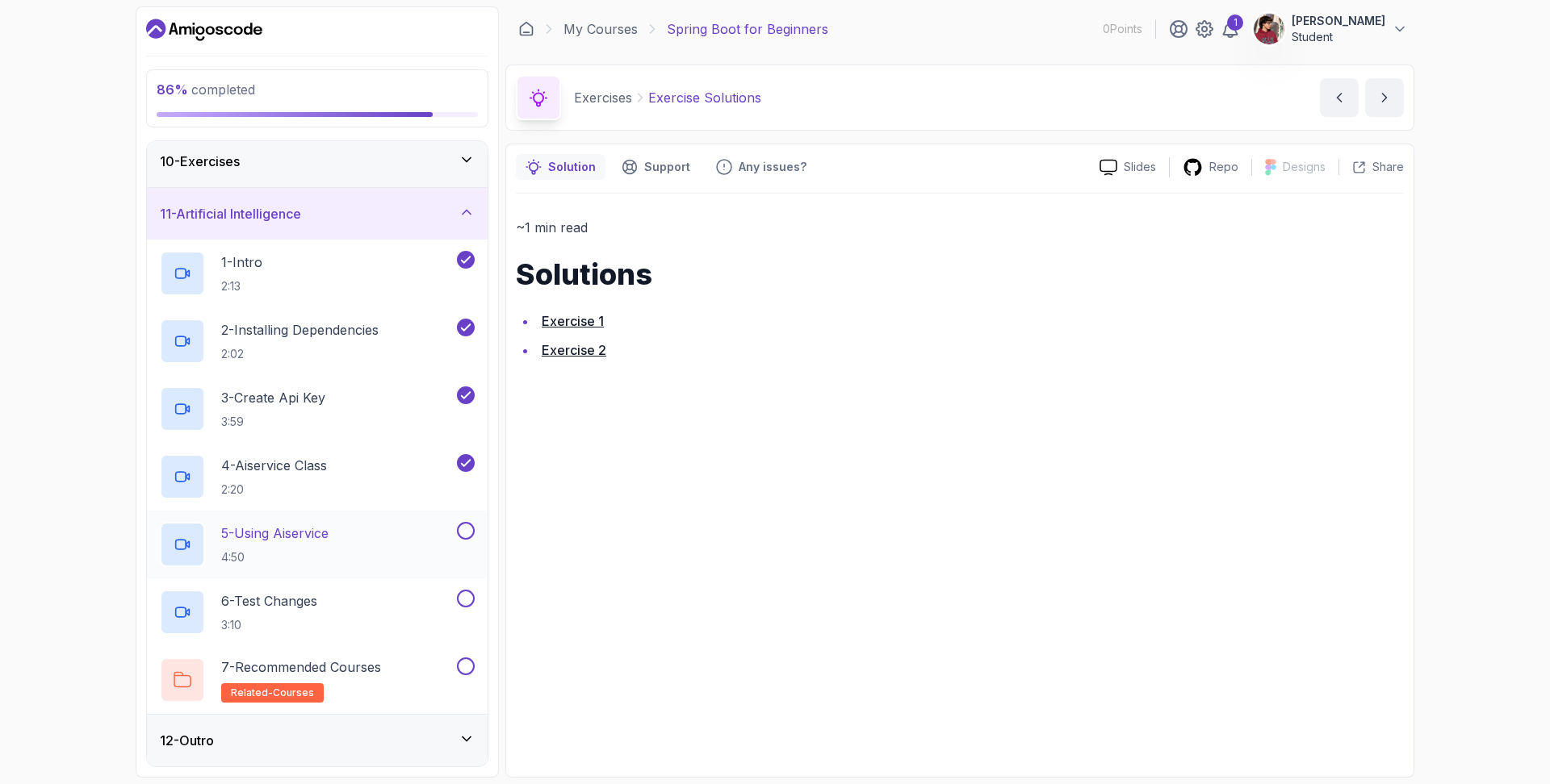
click at [464, 531] on button at bounding box center [466, 531] width 18 height 18
click at [467, 600] on button at bounding box center [466, 599] width 18 height 18
click at [472, 665] on button at bounding box center [466, 667] width 18 height 18
click at [388, 738] on div "12 - Outro" at bounding box center [318, 741] width 315 height 20
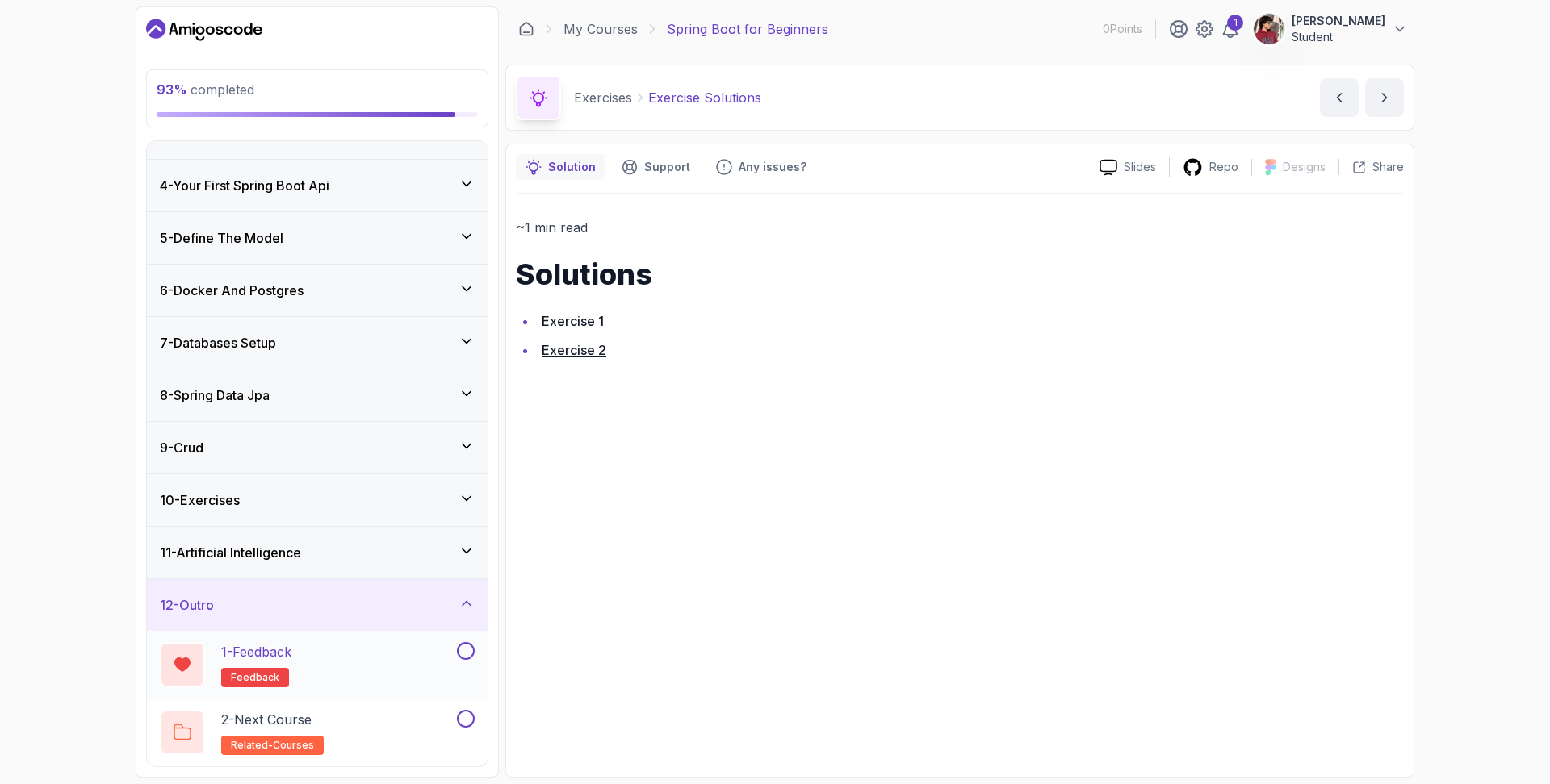
scroll to position [139, 0]
click at [466, 650] on button at bounding box center [466, 651] width 18 height 18
click at [464, 723] on button at bounding box center [466, 719] width 18 height 18
click at [1267, 426] on div "~1 min read Solutions Exercise 1 Exercise 2" at bounding box center [960, 481] width 888 height 574
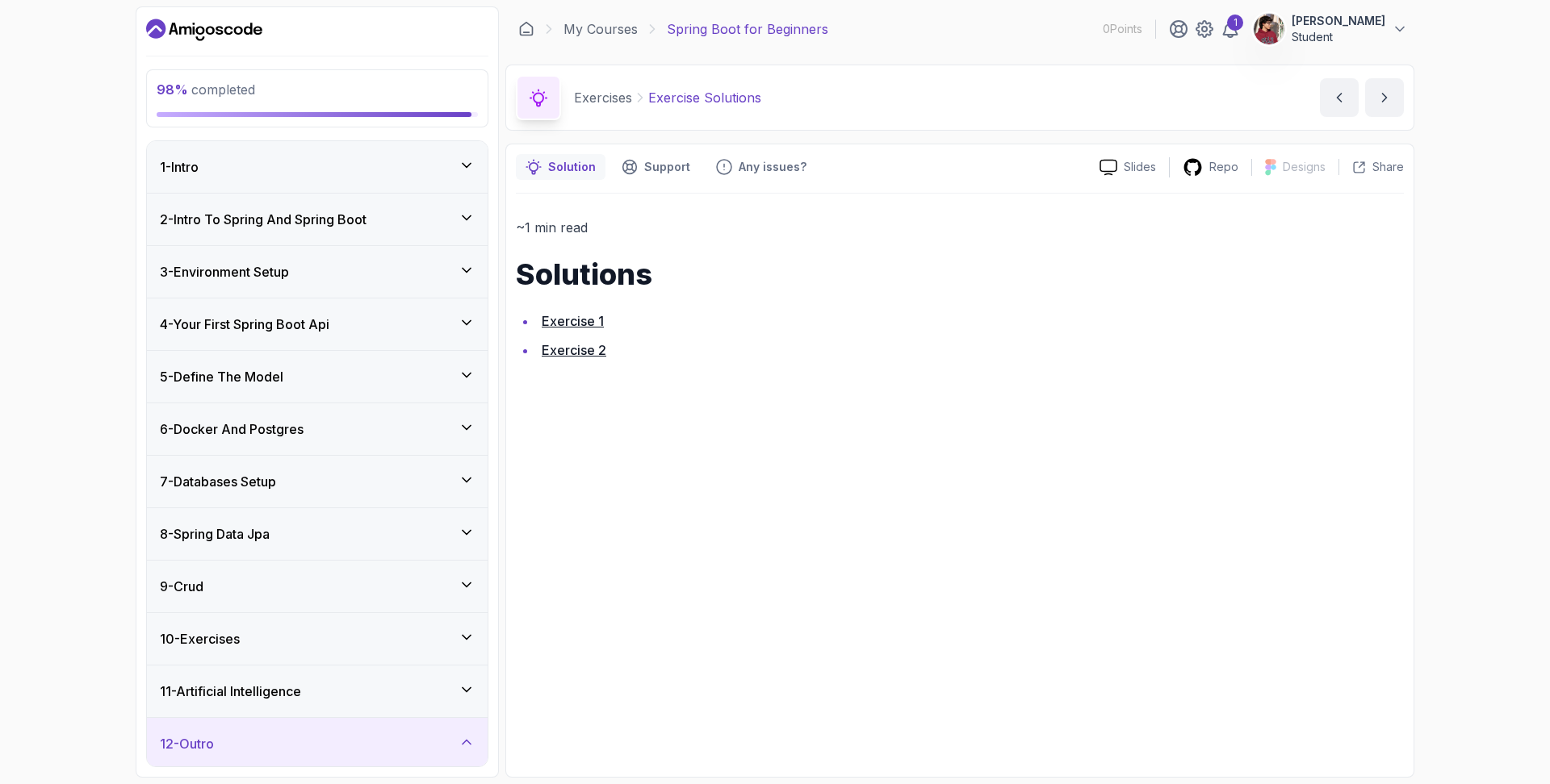
click at [474, 168] on icon at bounding box center [467, 166] width 16 height 16
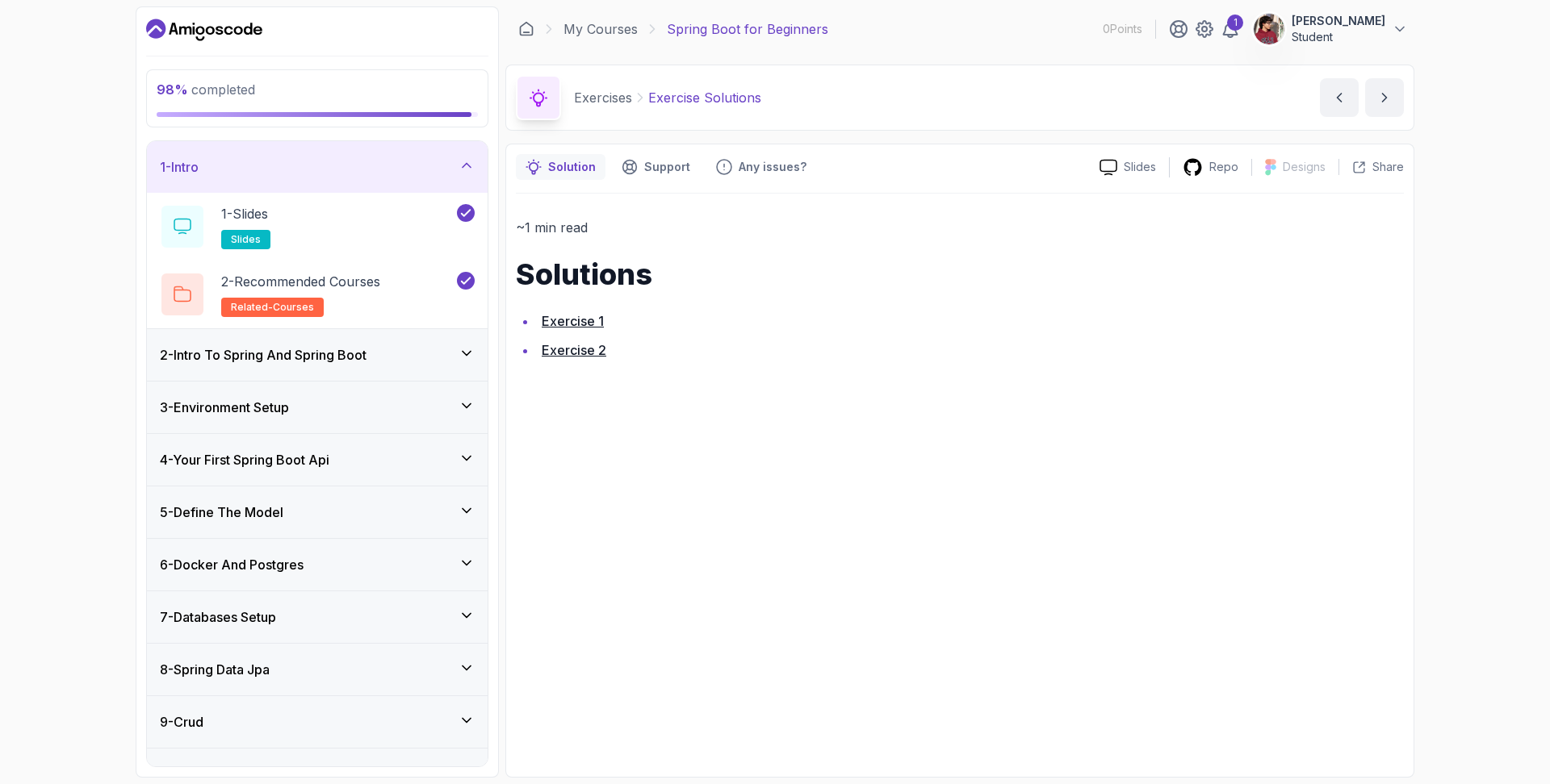
click at [468, 361] on icon at bounding box center [467, 353] width 16 height 16
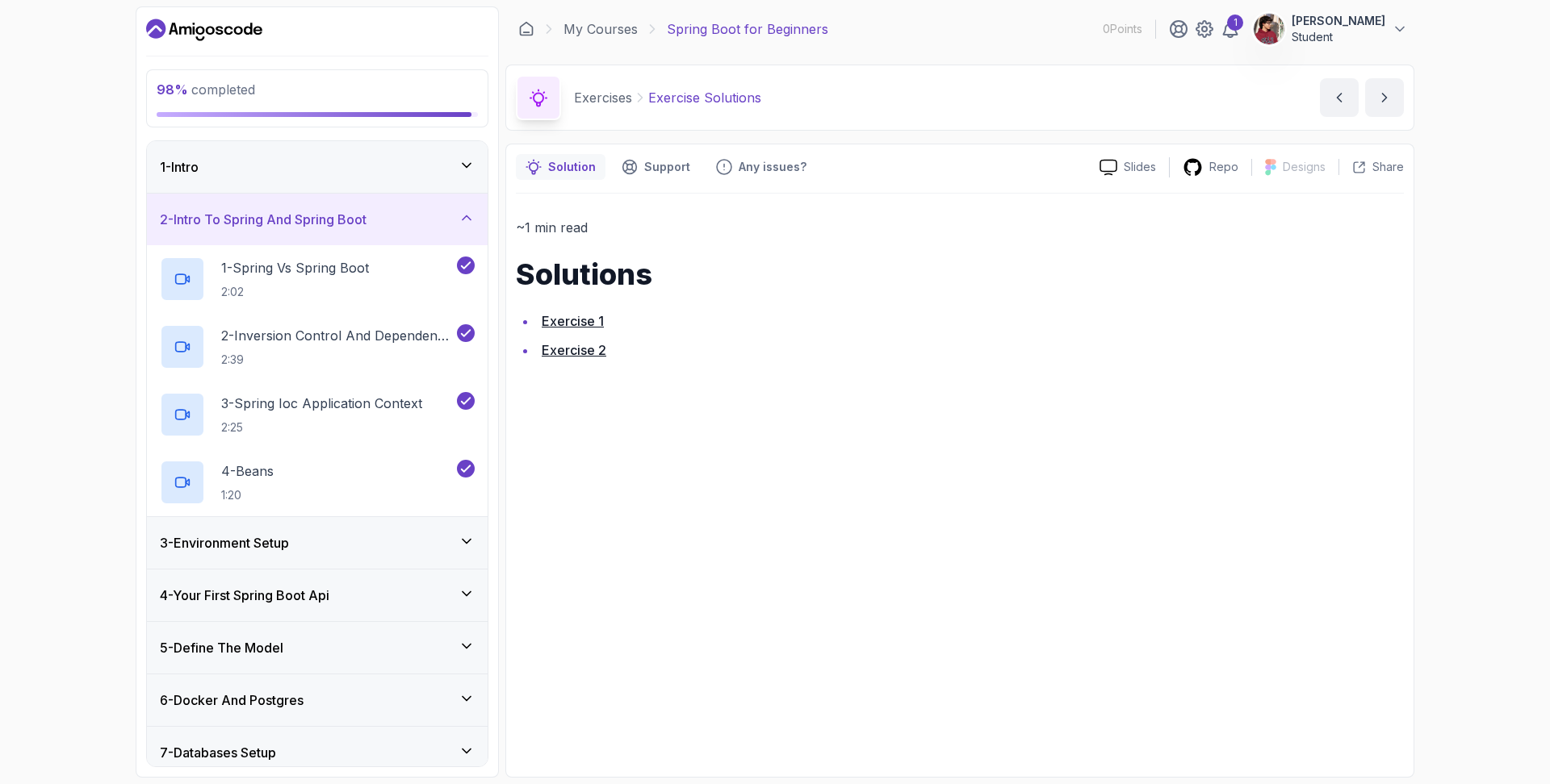
click at [470, 535] on icon at bounding box center [467, 541] width 16 height 16
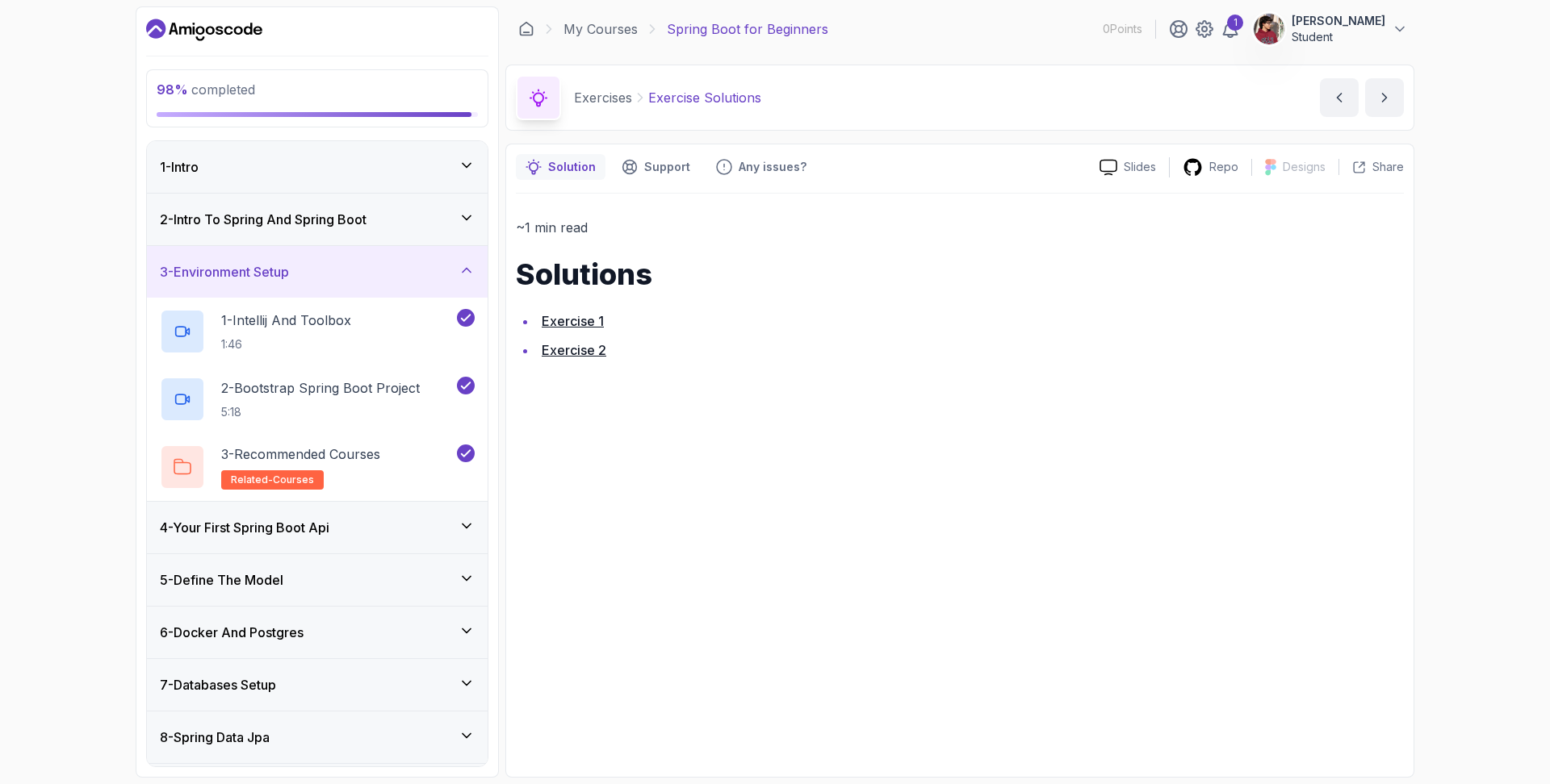
click at [474, 523] on icon at bounding box center [467, 526] width 16 height 16
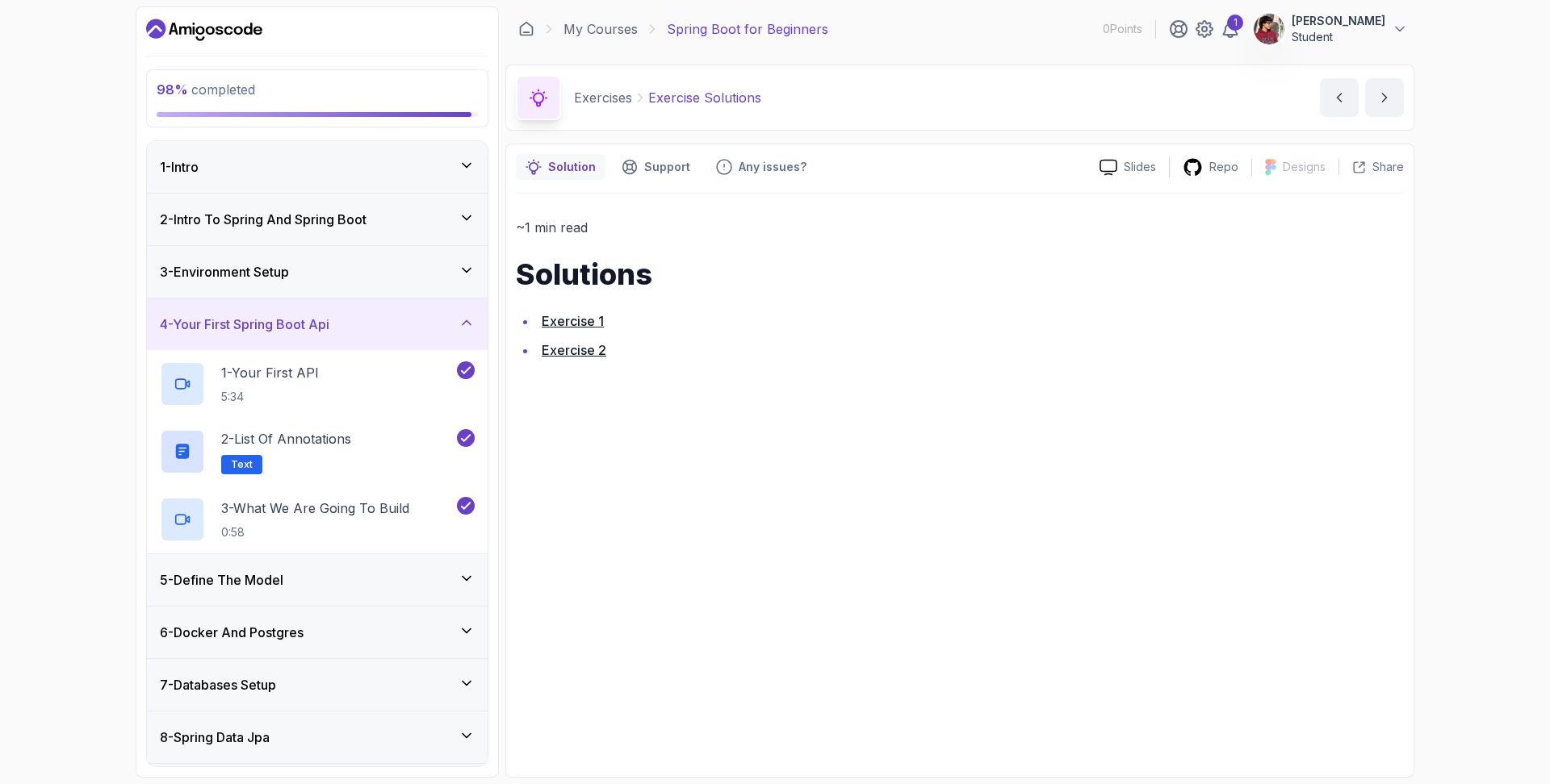
click at [468, 578] on icon at bounding box center [467, 579] width 16 height 16
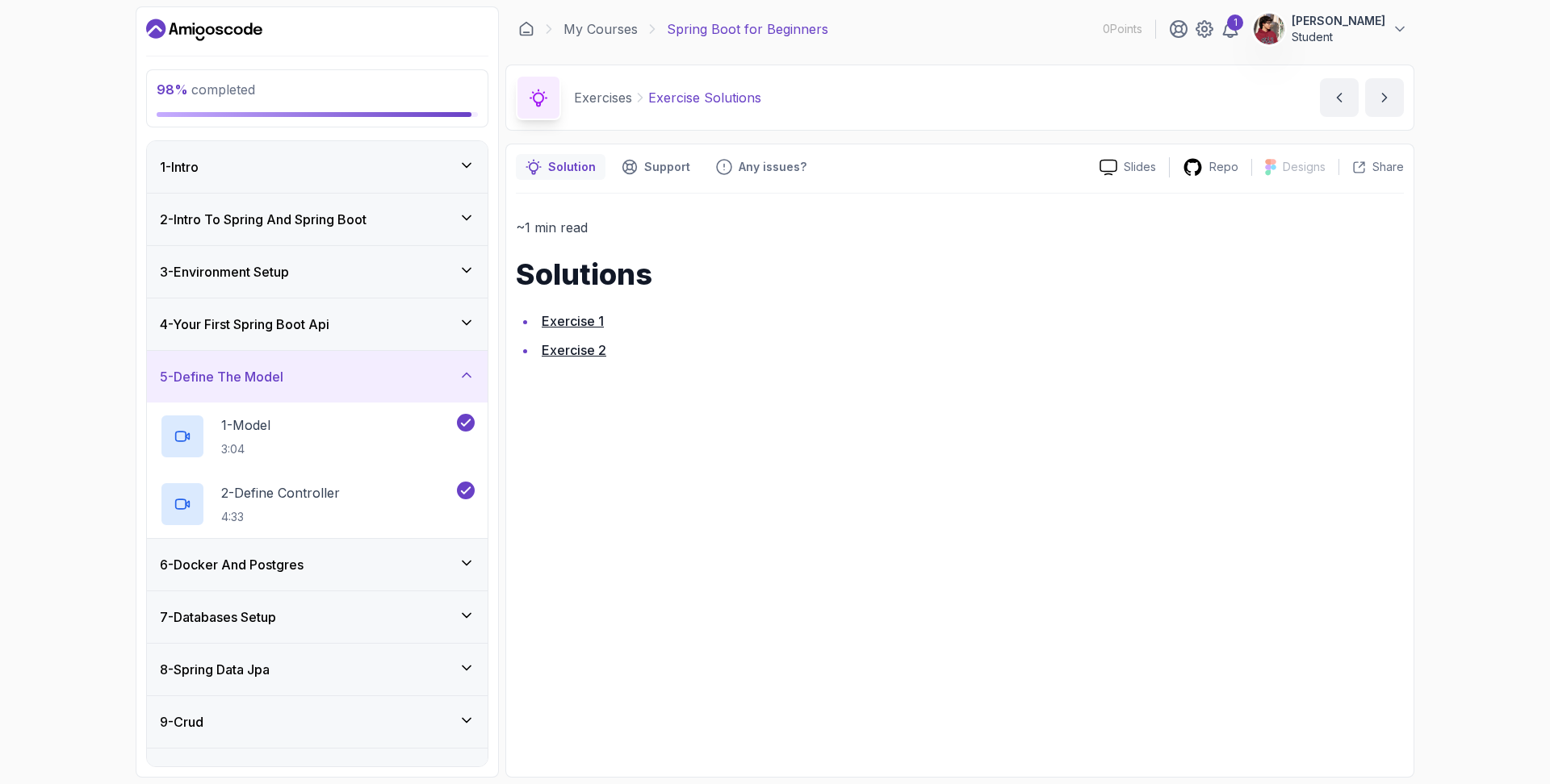
click at [475, 560] on div "6 - Docker And Postgres" at bounding box center [317, 564] width 341 height 52
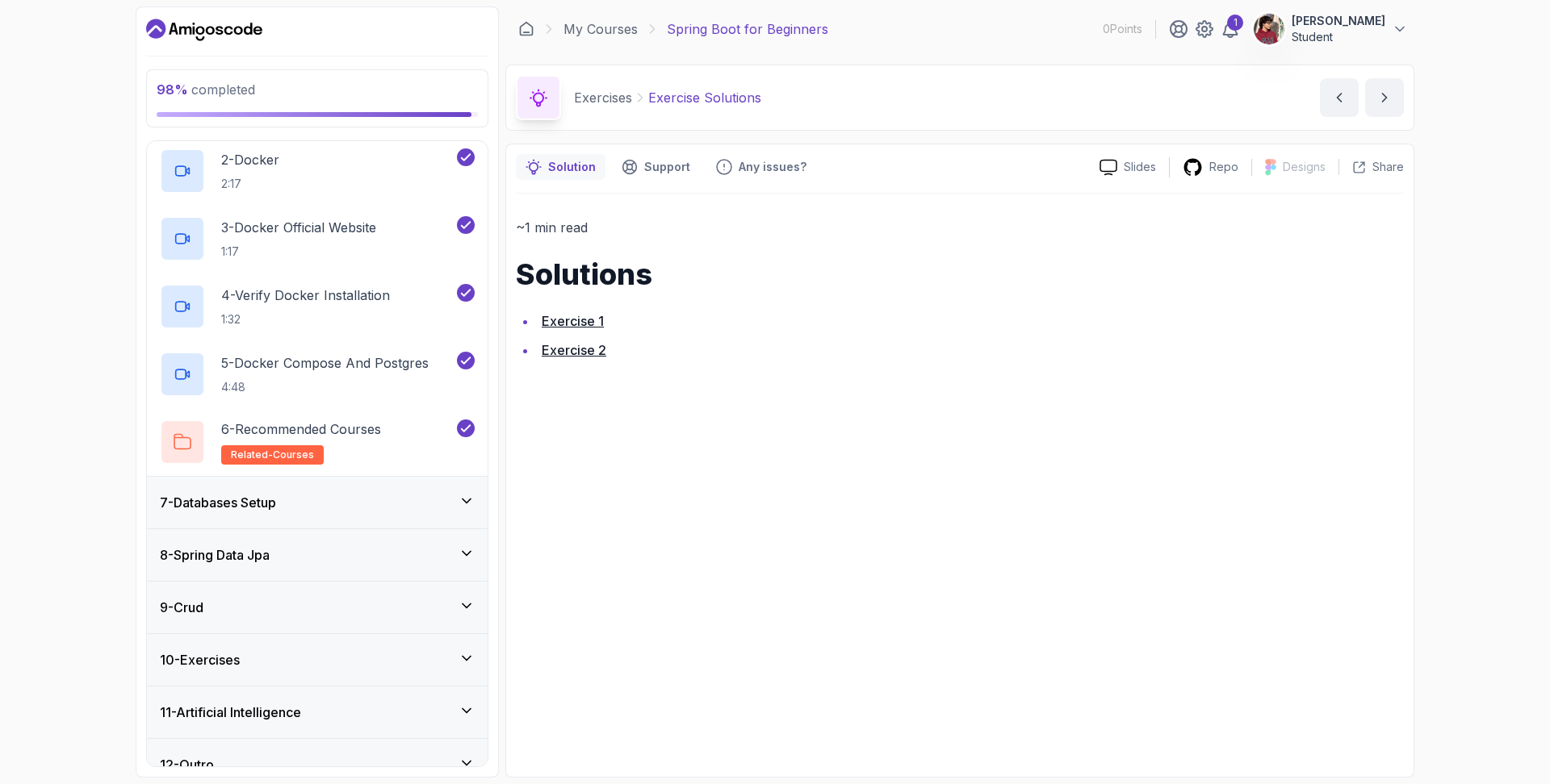
click at [466, 508] on icon at bounding box center [467, 501] width 16 height 16
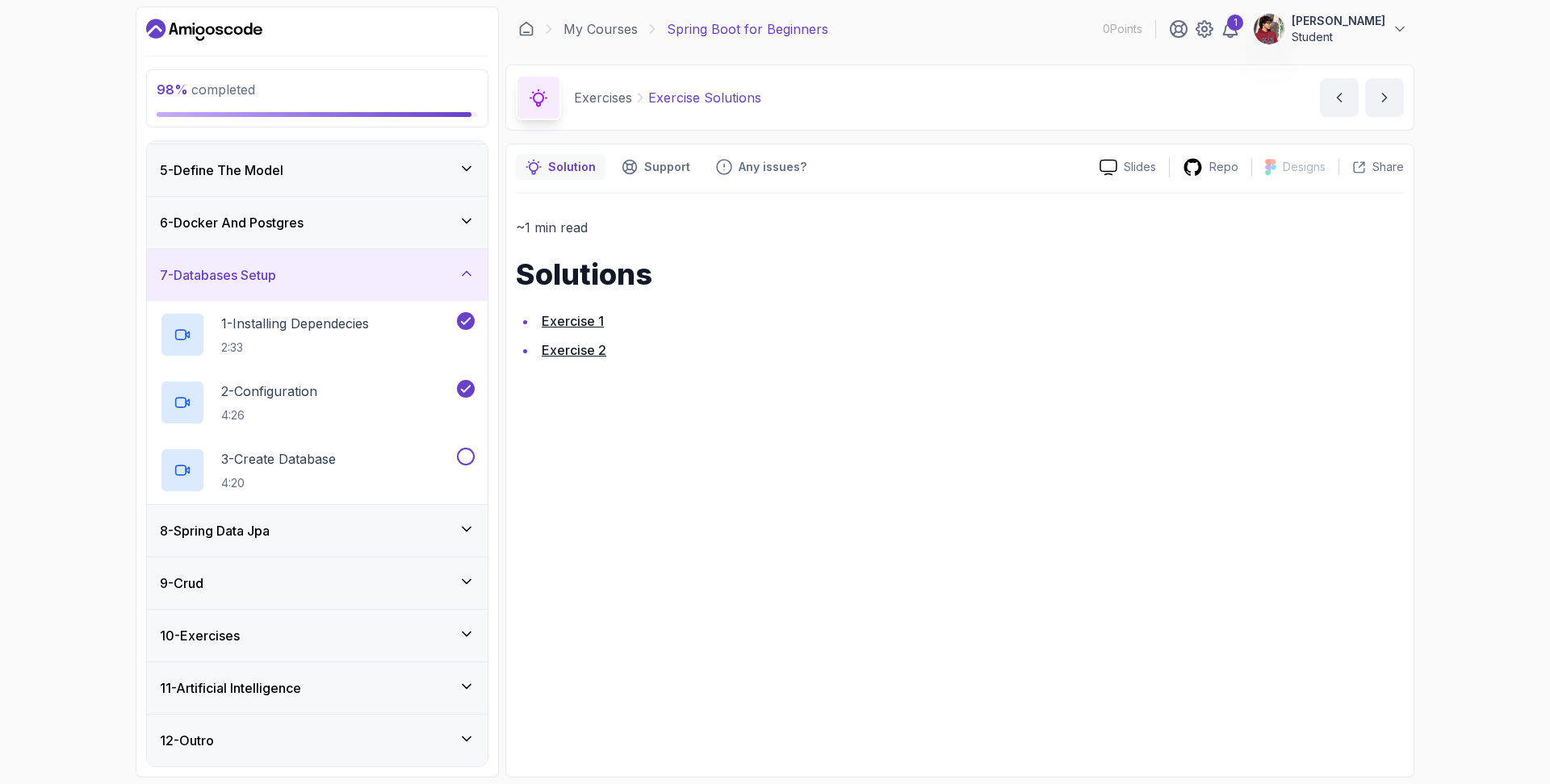
scroll to position [207, 0]
click at [472, 454] on button at bounding box center [466, 457] width 18 height 18
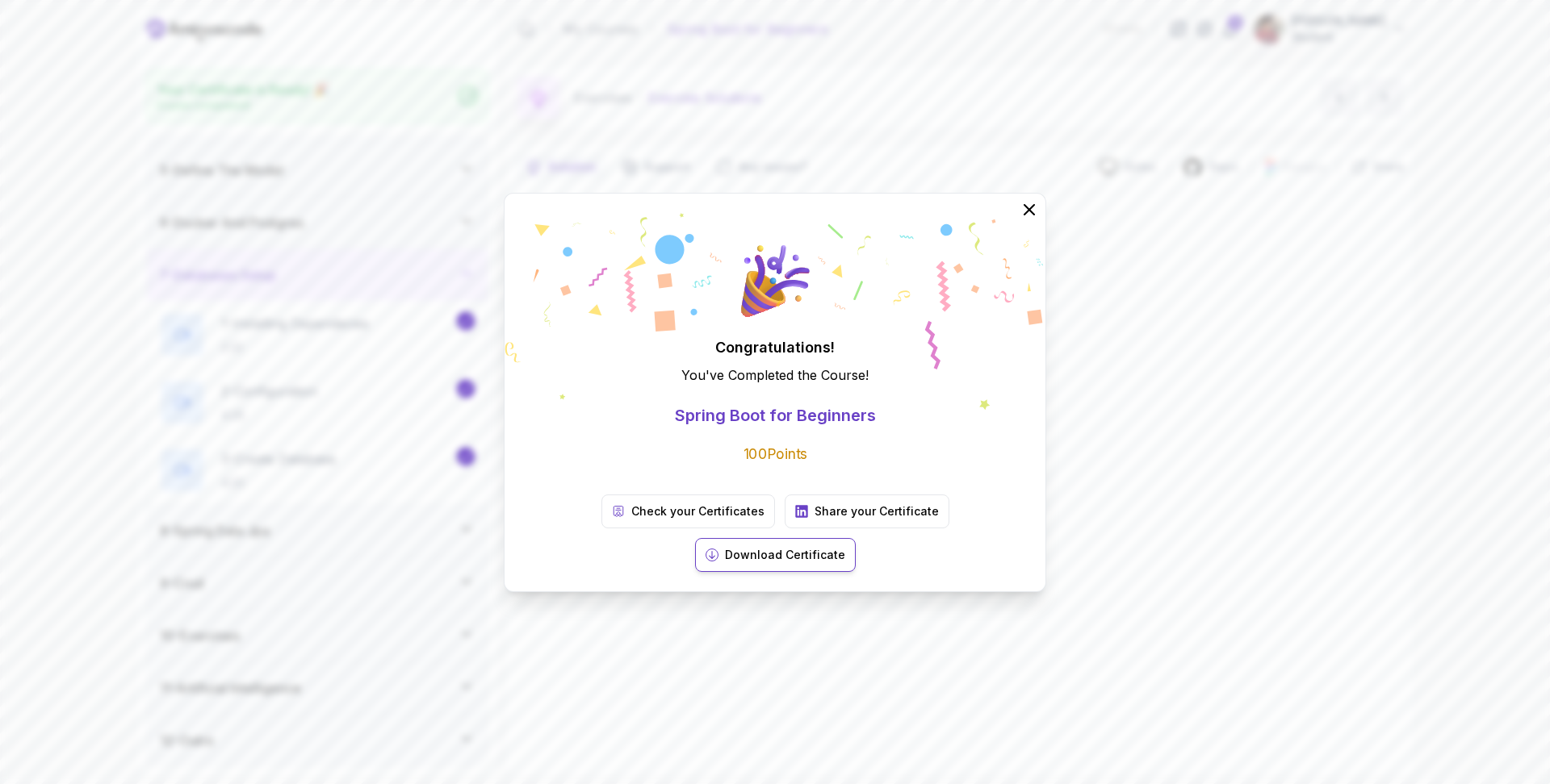
click at [845, 547] on p "Download Certificate" at bounding box center [785, 555] width 121 height 16
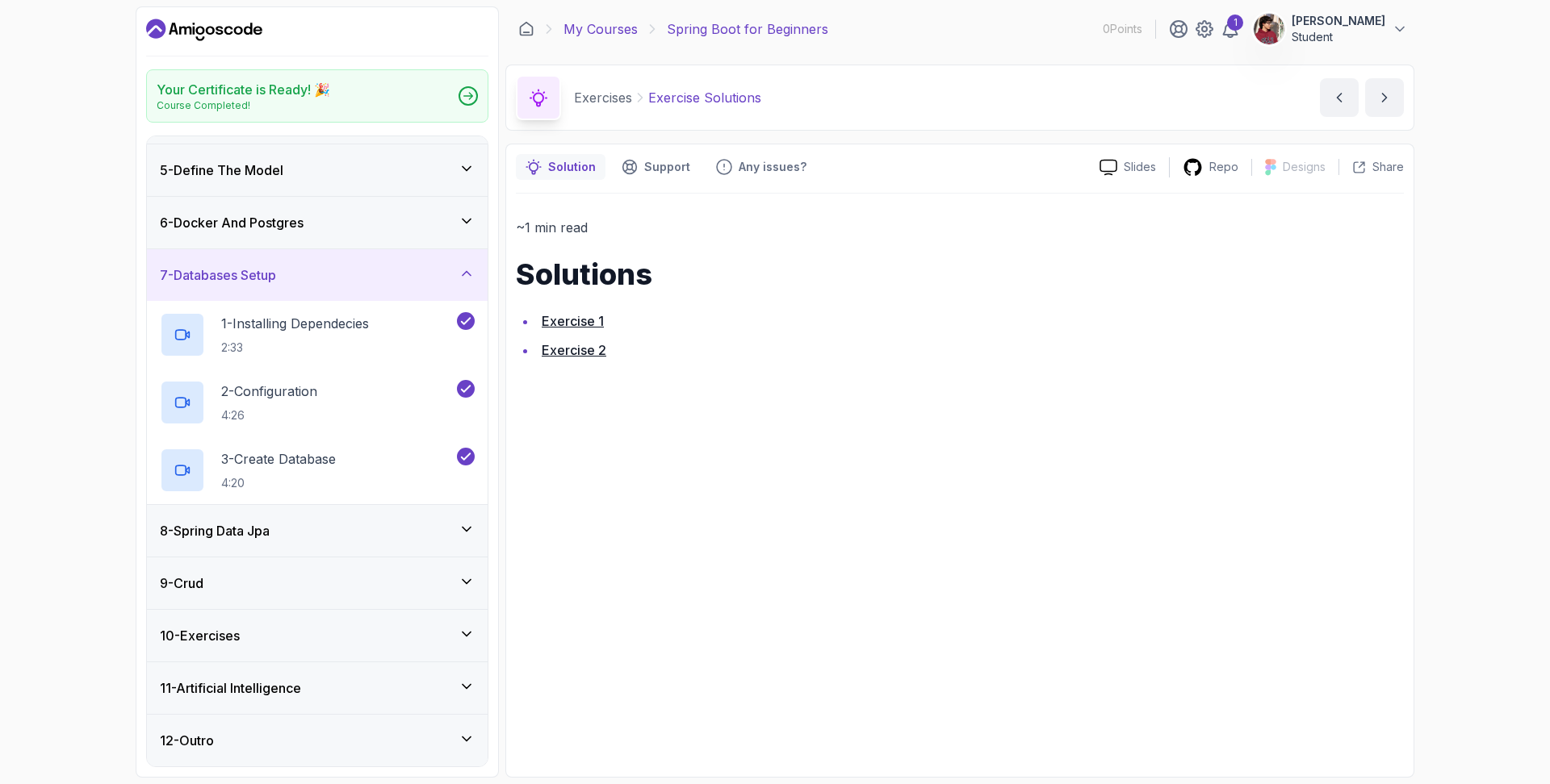
click at [590, 21] on link "My Courses" at bounding box center [601, 30] width 75 height 20
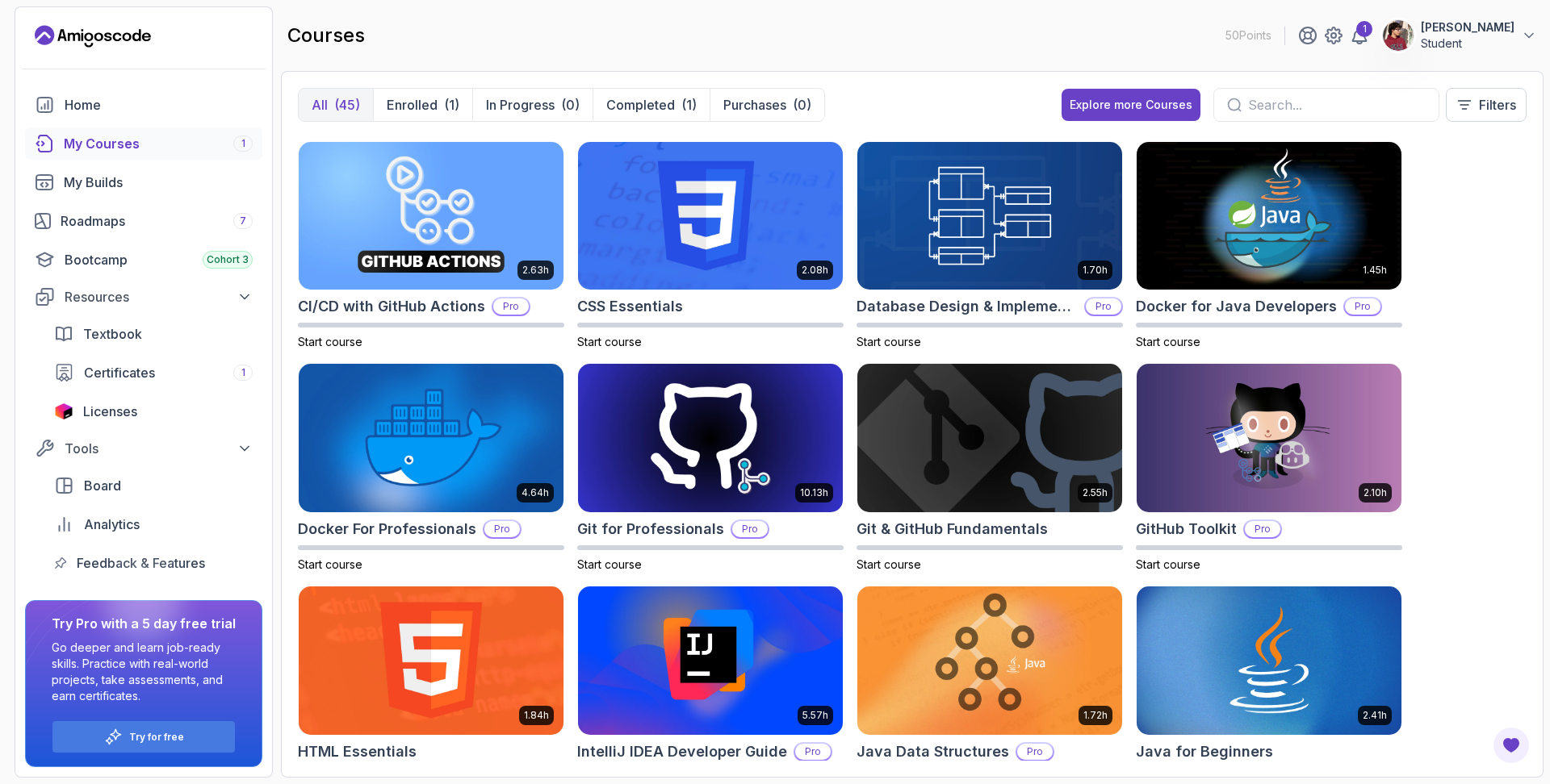
scroll to position [301, 0]
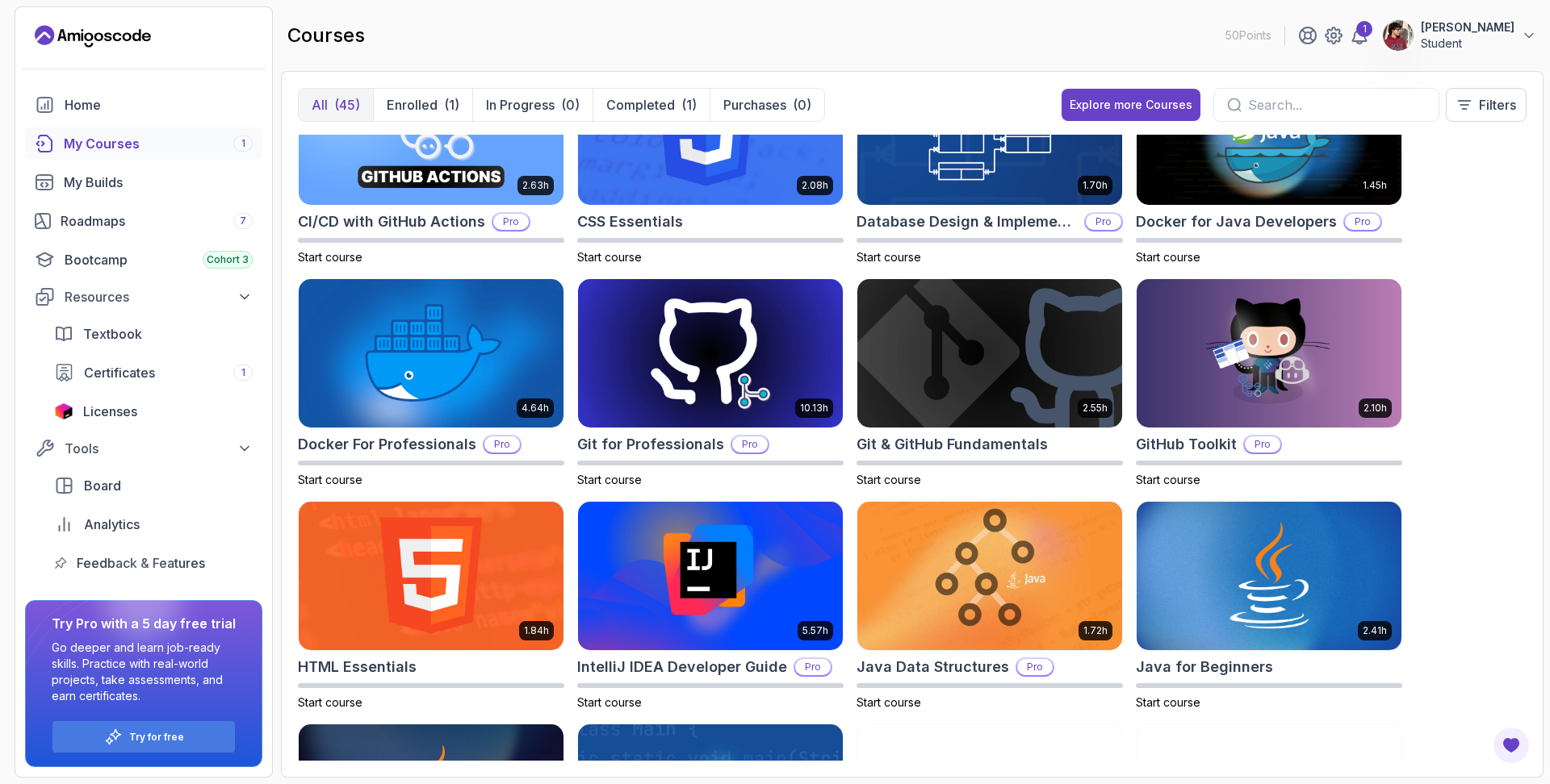
click at [336, 40] on h2 "courses" at bounding box center [326, 35] width 77 height 25
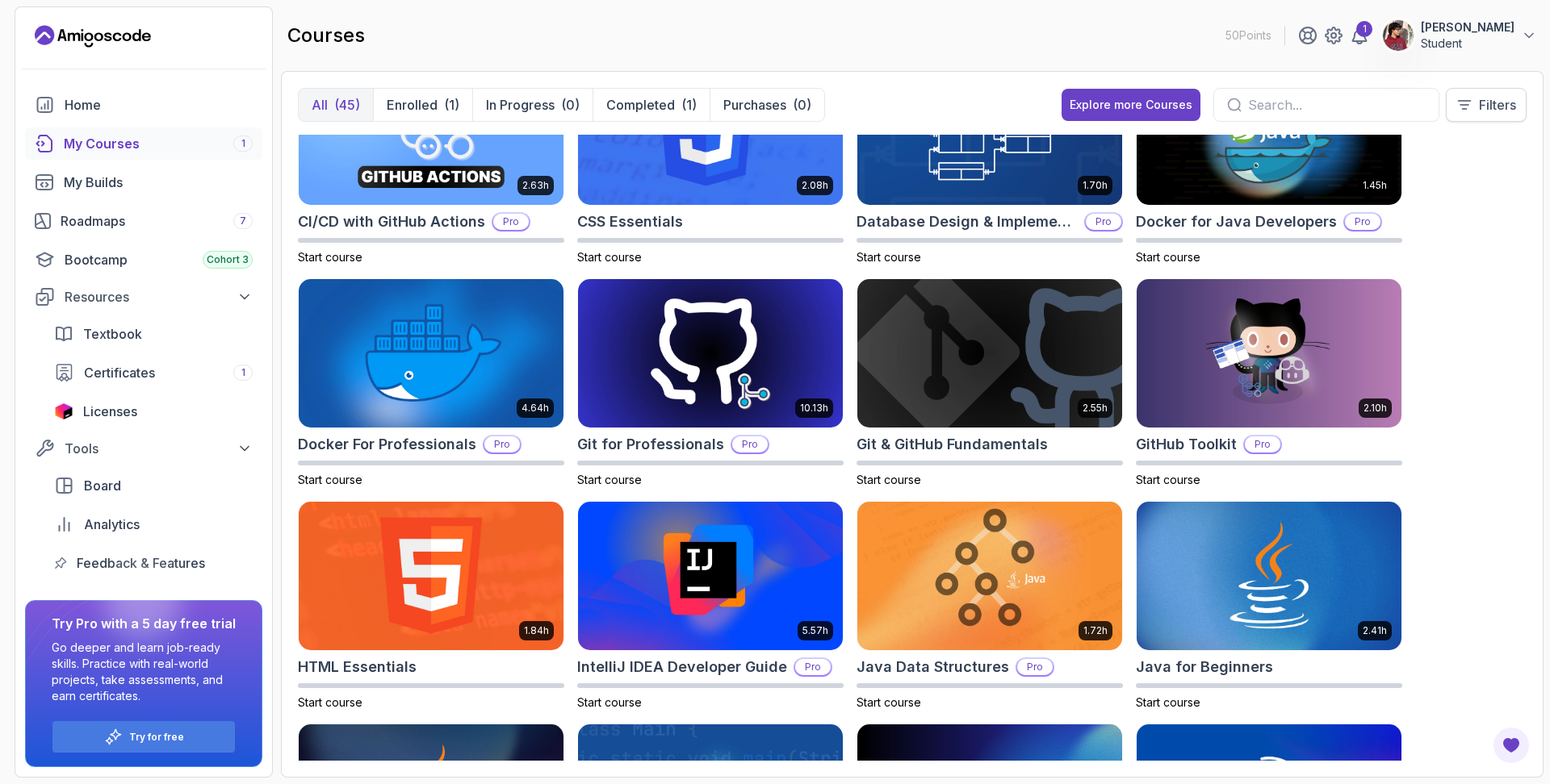
click at [1496, 111] on p "Filters" at bounding box center [1497, 105] width 37 height 20
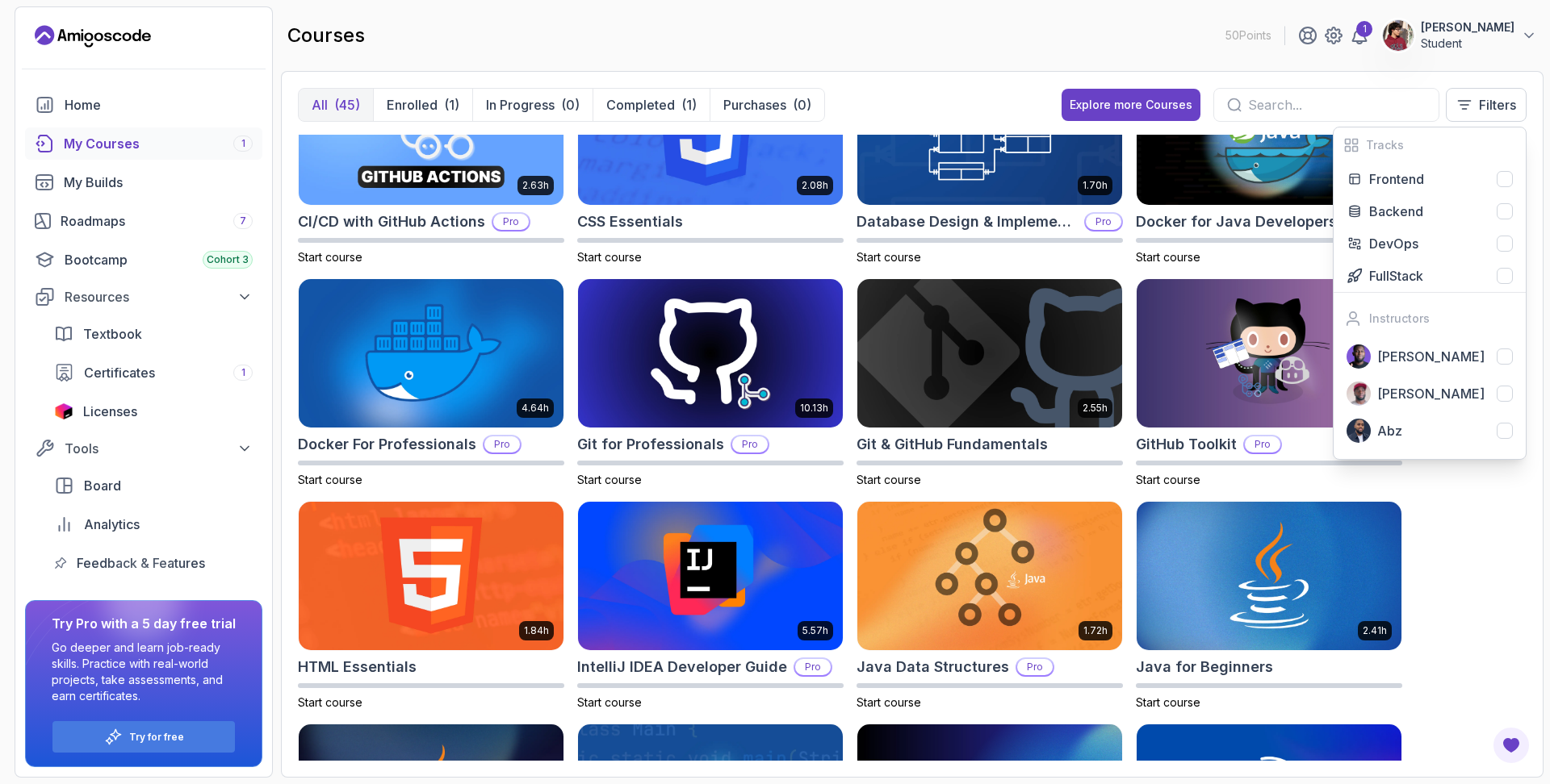
scroll to position [0, 0]
click at [1485, 537] on div "8.31h Advanced Databases Pro Start course 5.18h Advanced Spring Boot Pro Start …" at bounding box center [912, 448] width 1228 height 627
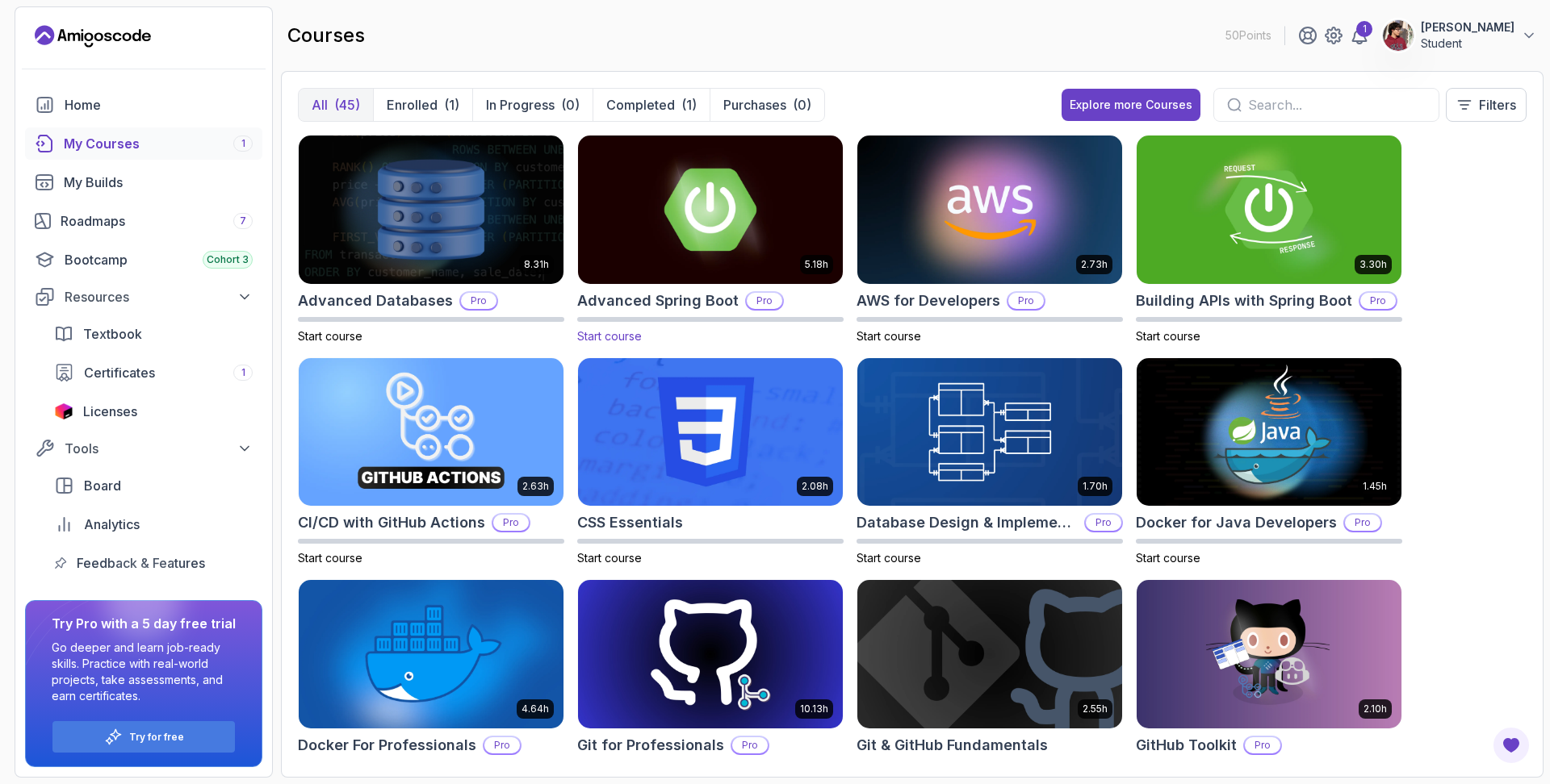
click at [756, 188] on img at bounding box center [711, 209] width 277 height 156
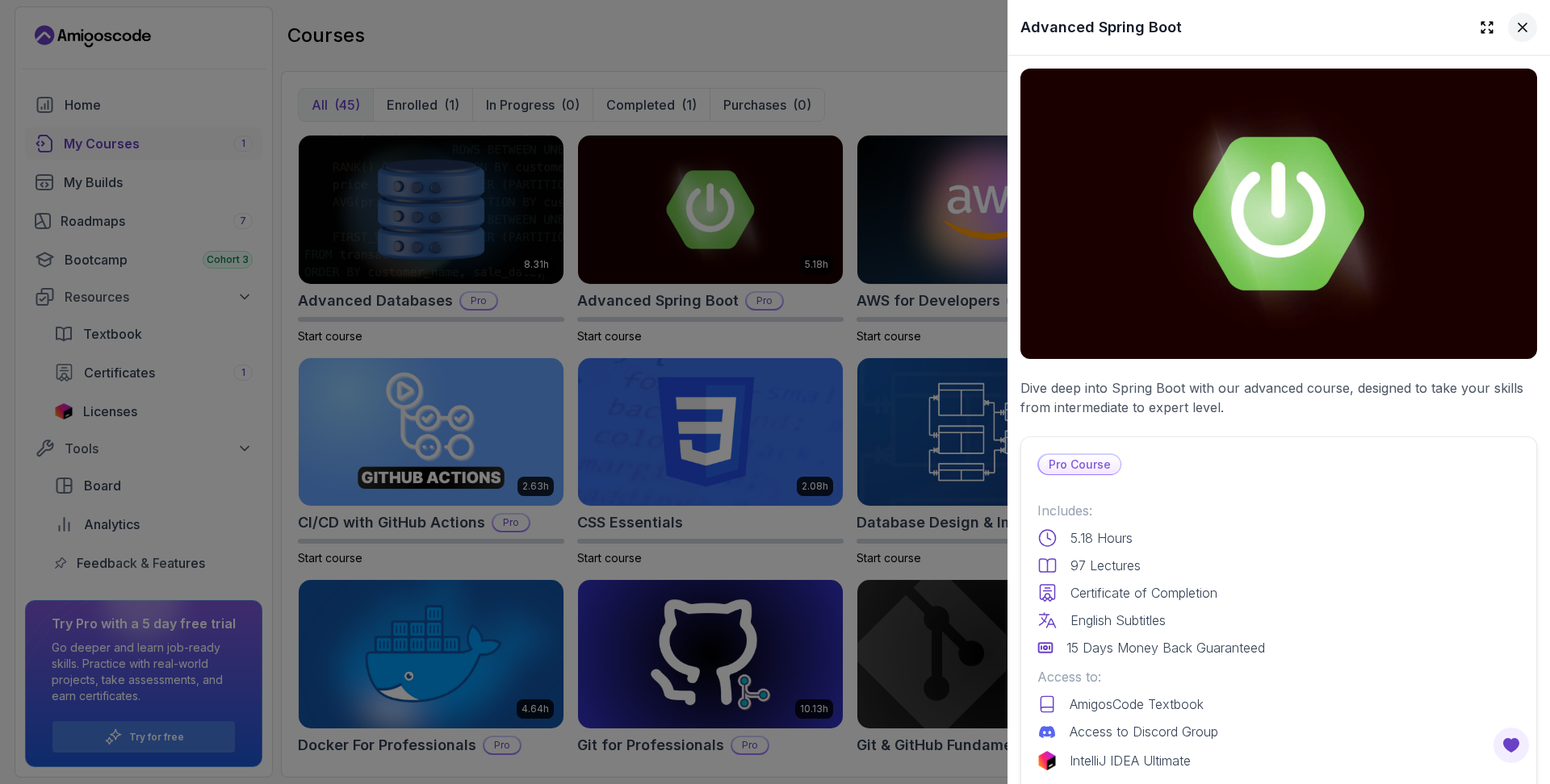
click at [1524, 33] on icon at bounding box center [1523, 28] width 16 height 16
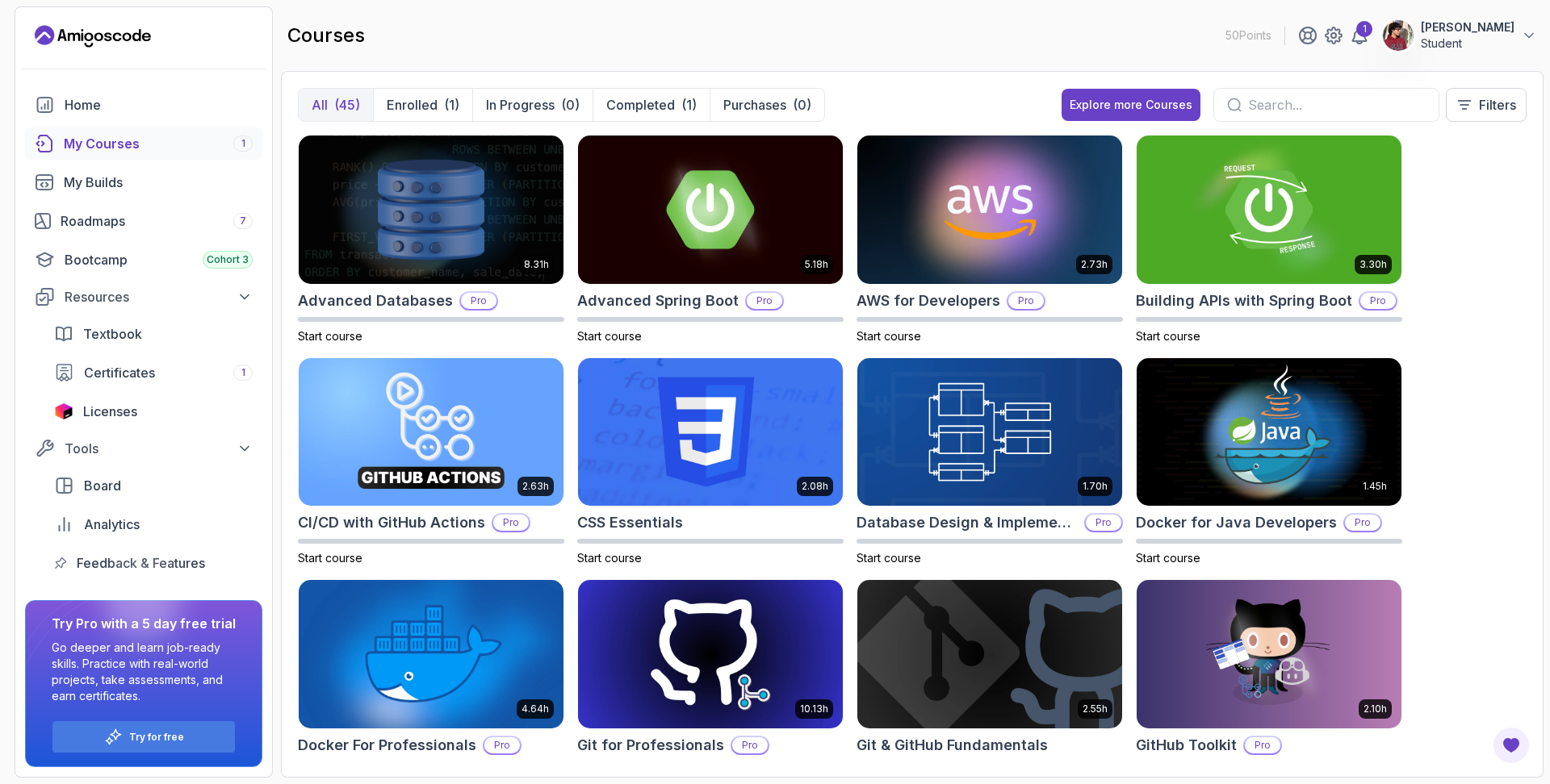
click at [91, 43] on icon "Landing page" at bounding box center [88, 44] width 9 height 4
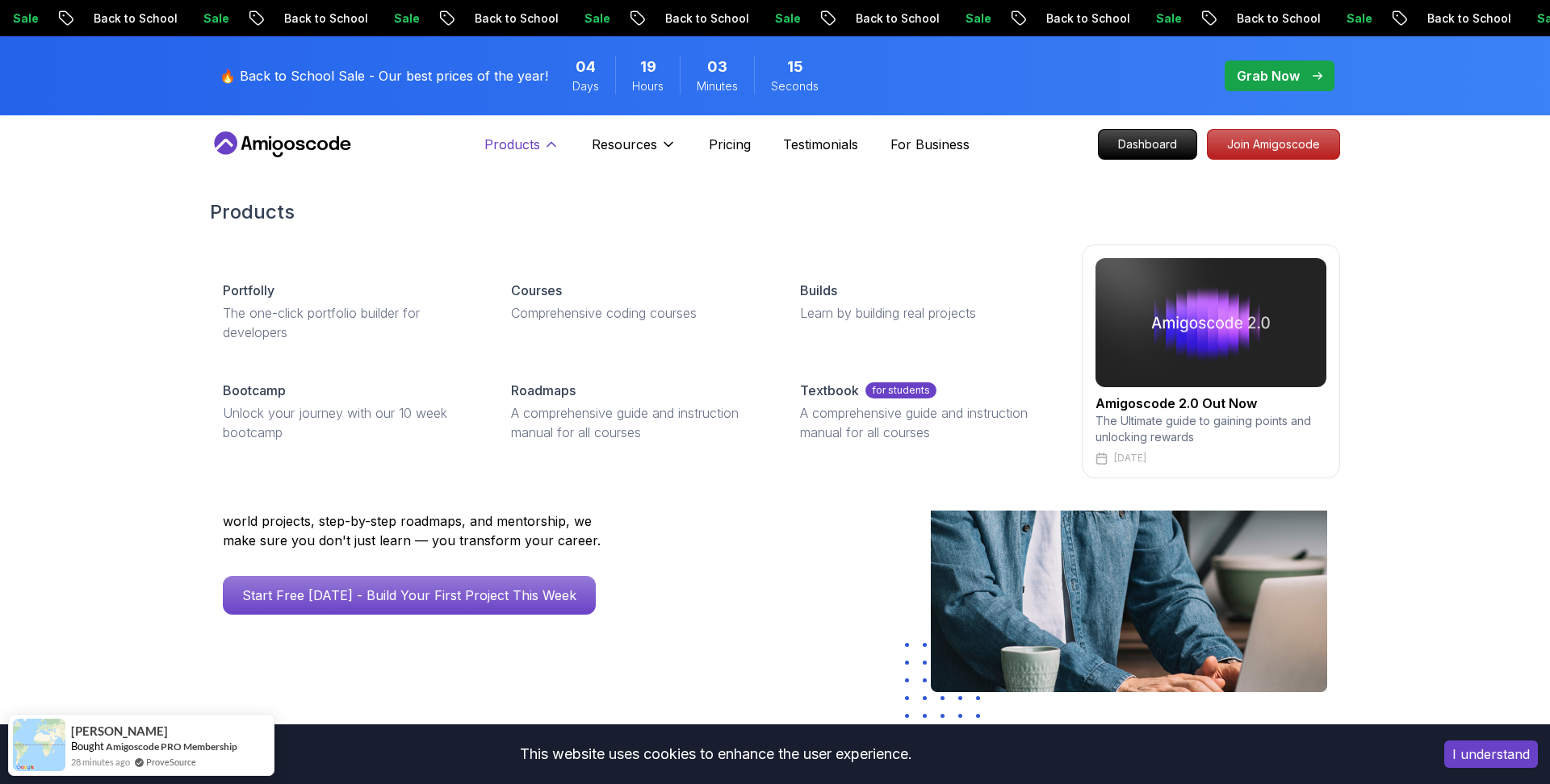
click at [535, 141] on p "Products" at bounding box center [512, 144] width 56 height 20
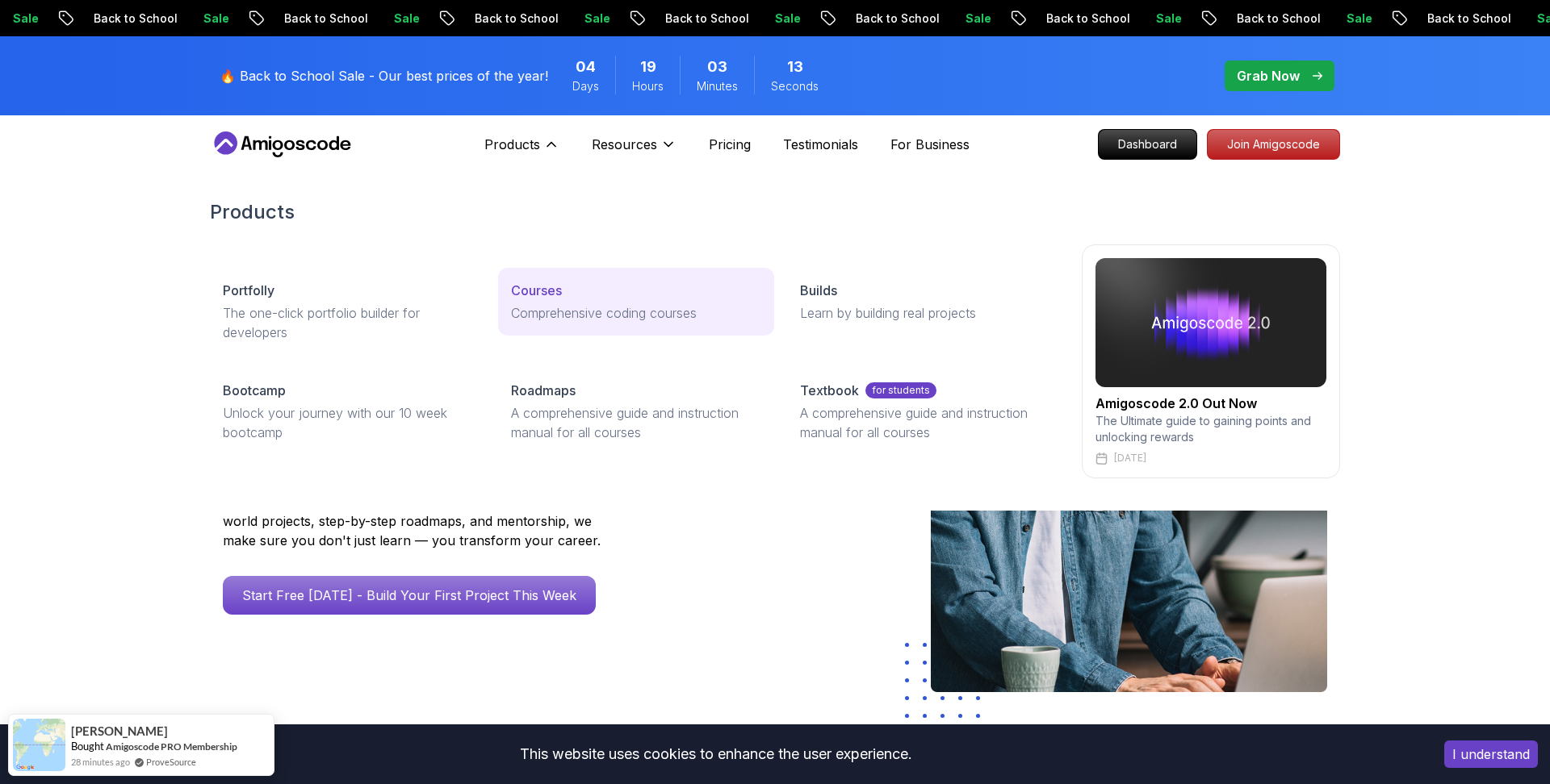
click at [538, 296] on p "Courses" at bounding box center [537, 290] width 51 height 20
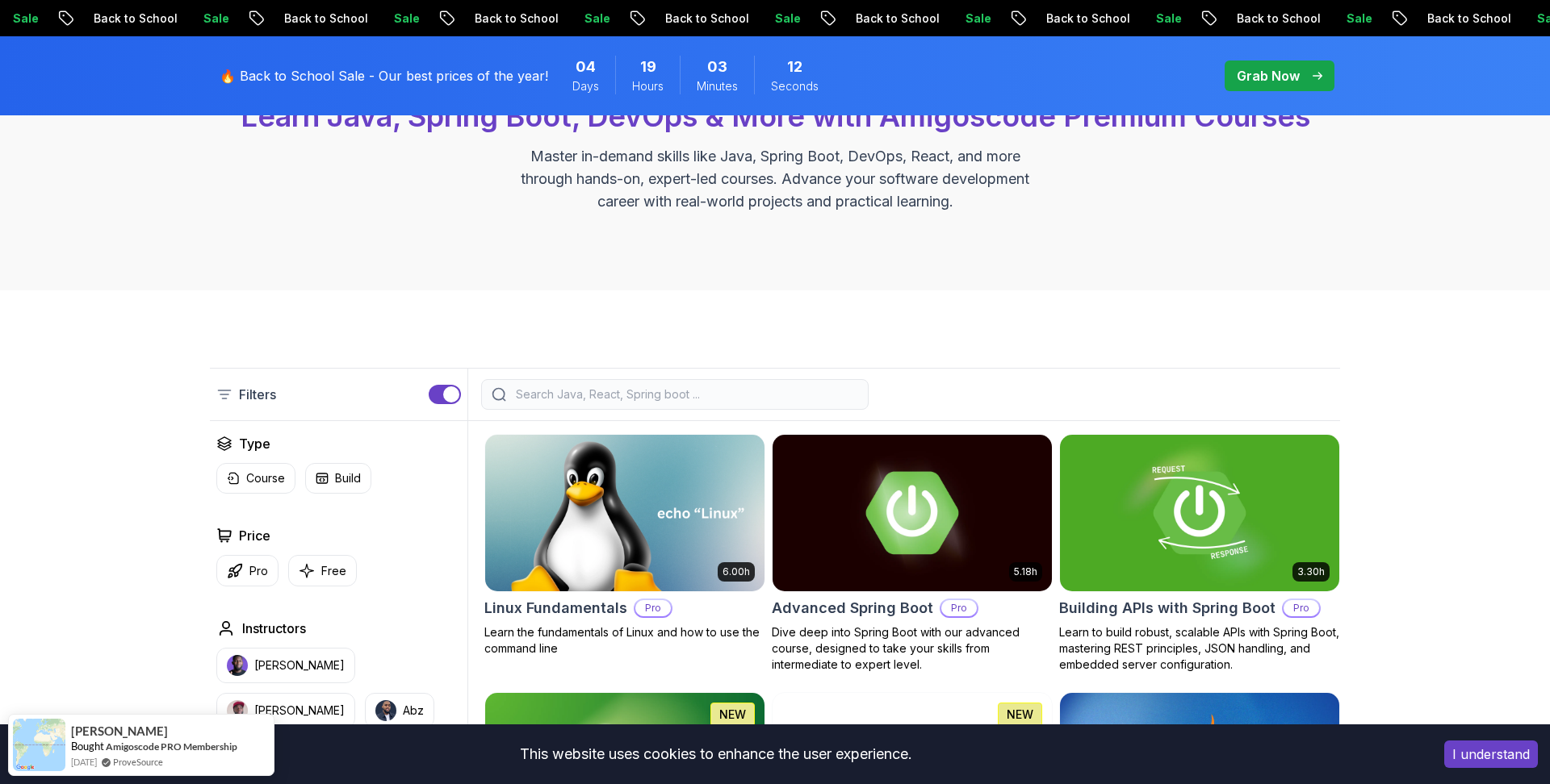
scroll to position [294, 0]
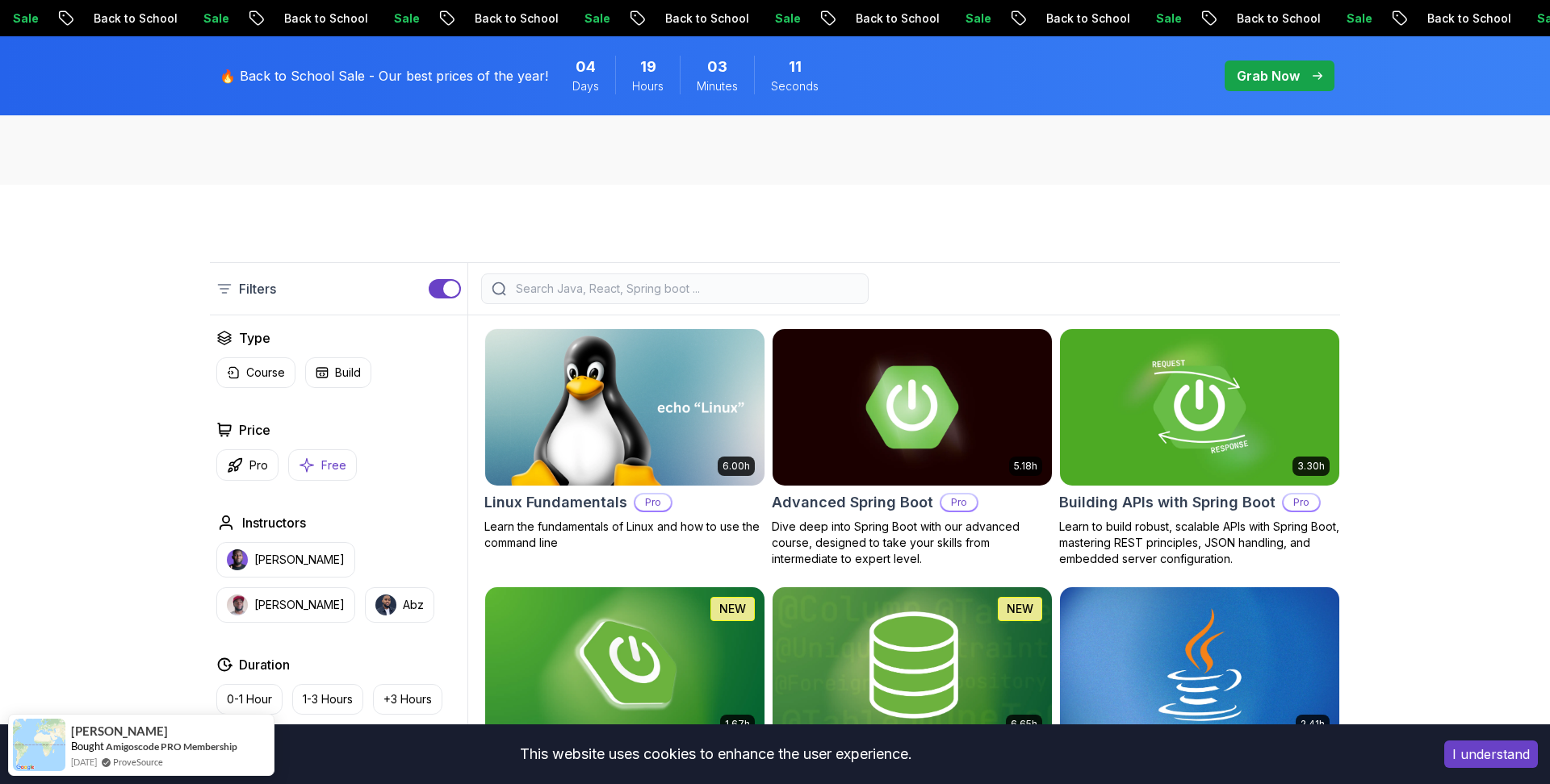
click at [332, 458] on p "Free" at bounding box center [334, 466] width 25 height 16
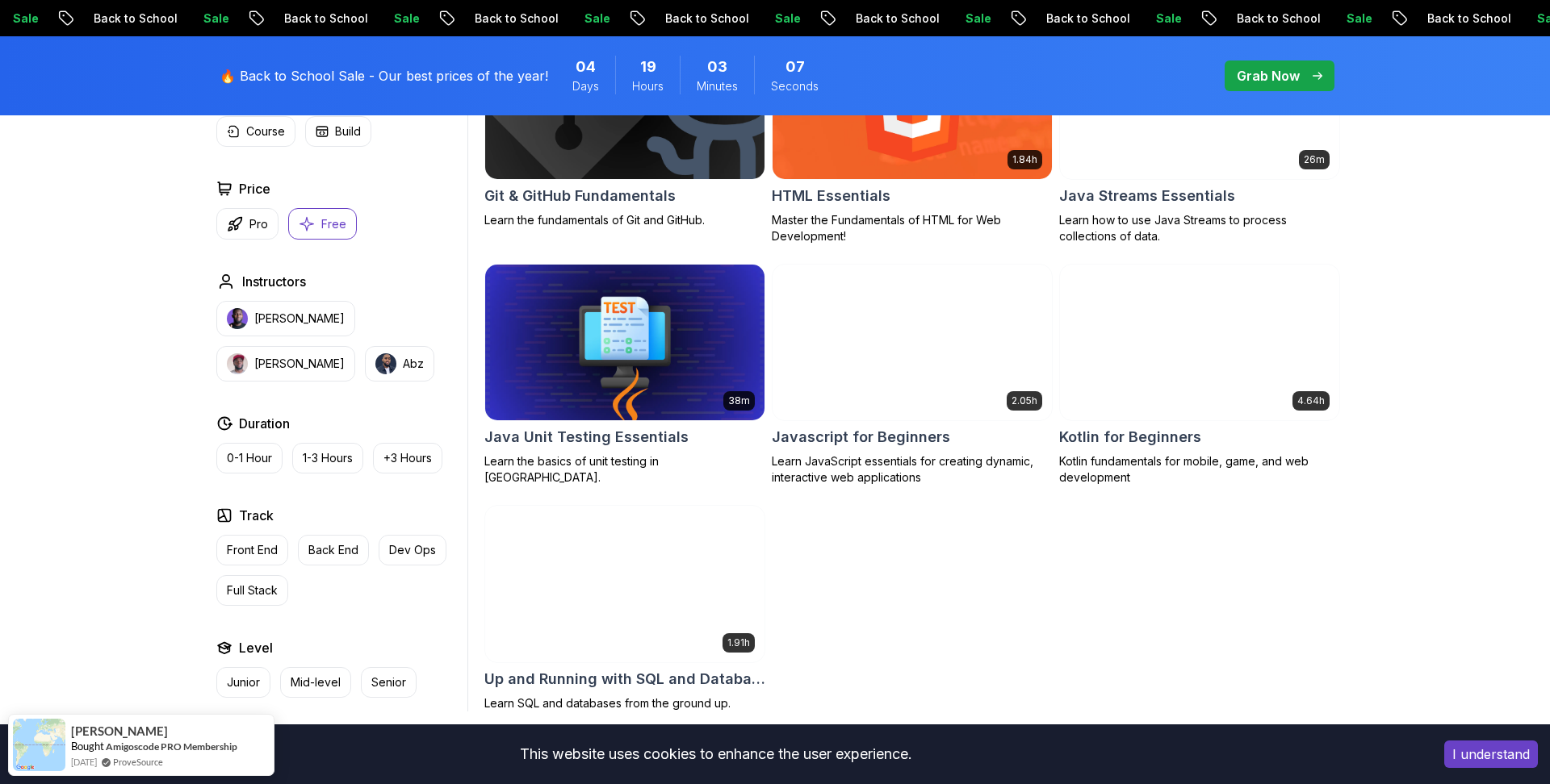
scroll to position [853, 0]
